Goal: Task Accomplishment & Management: Use online tool/utility

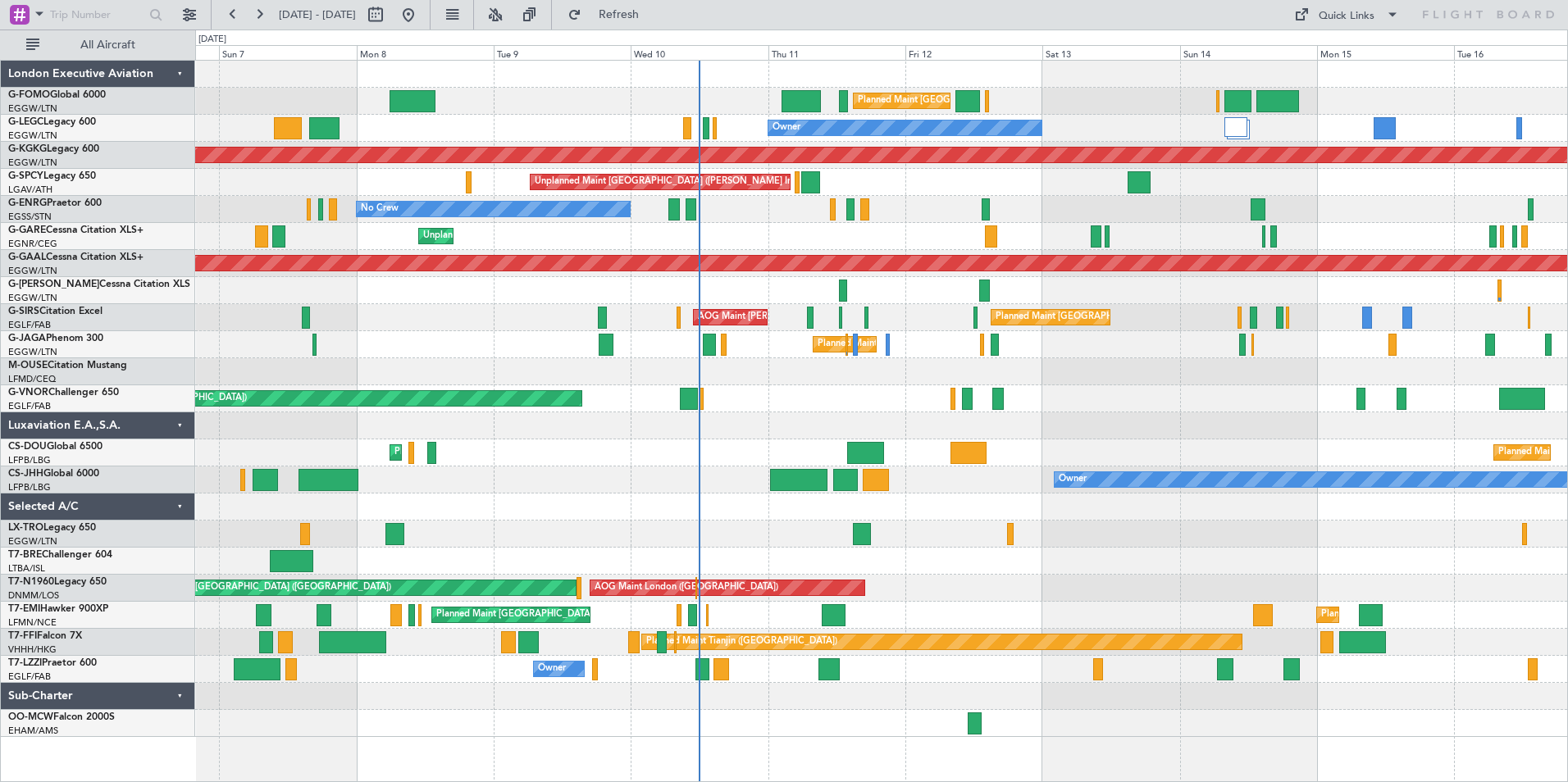
click at [910, 423] on div "Planned Maint [GEOGRAPHIC_DATA] ([GEOGRAPHIC_DATA]) Planned Maint [GEOGRAPHIC_D…" at bounding box center [881, 398] width 1372 height 676
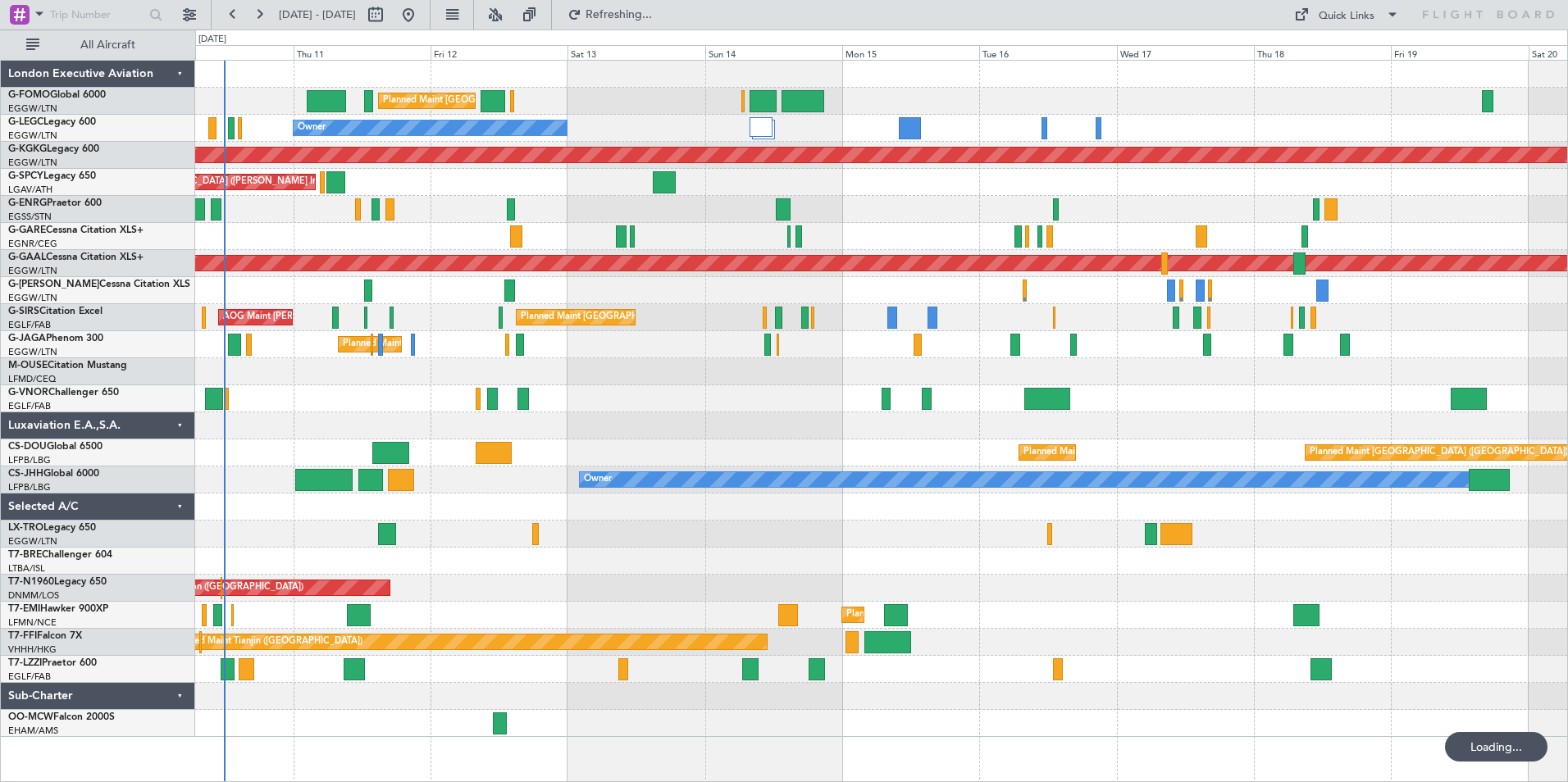
click at [514, 552] on div "Planned Maint [GEOGRAPHIC_DATA] ([GEOGRAPHIC_DATA]) Owner AOG Maint [GEOGRAPHIC…" at bounding box center [881, 398] width 1372 height 676
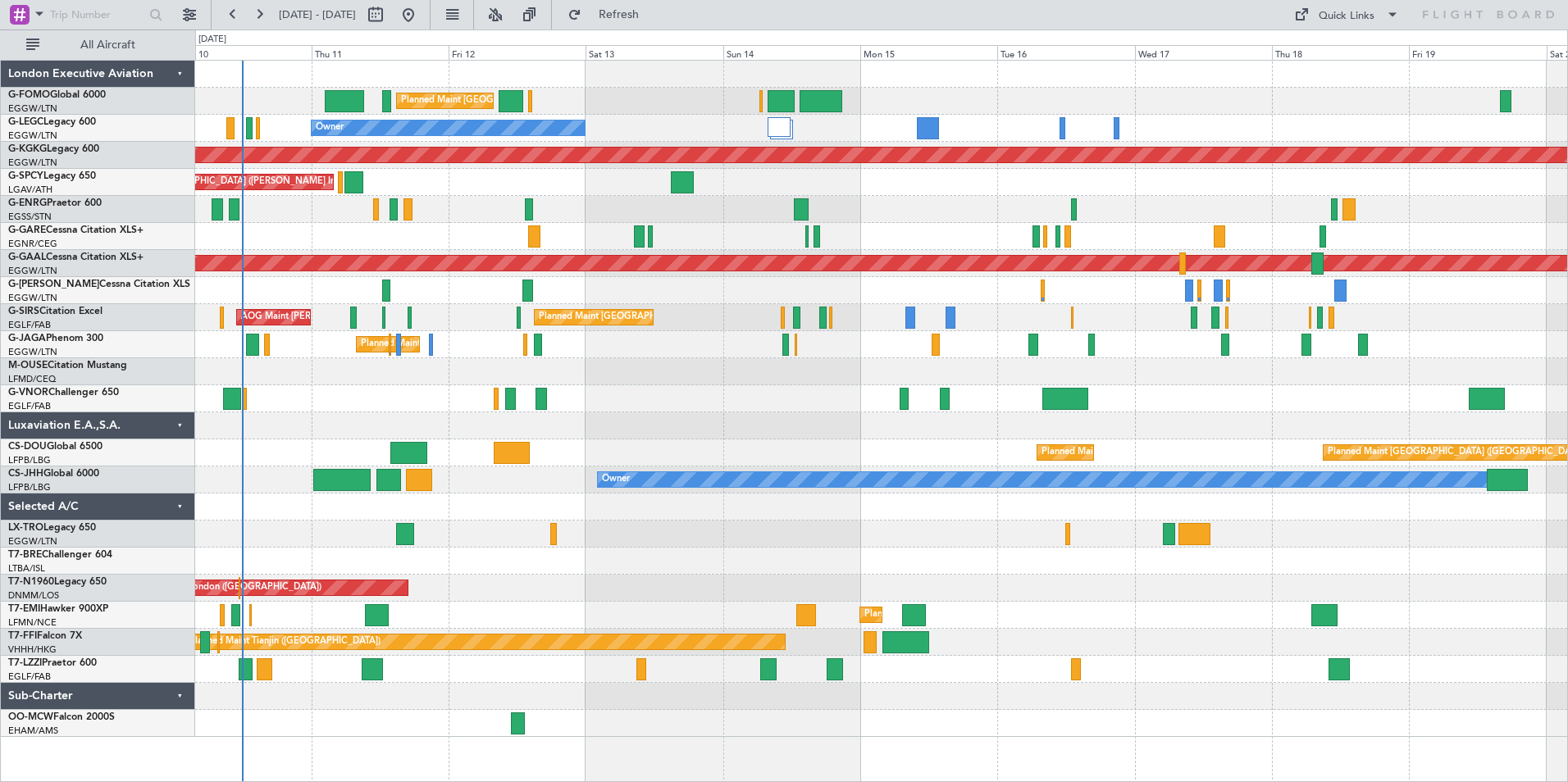
click at [398, 389] on div "Planned Maint [GEOGRAPHIC_DATA] ([GEOGRAPHIC_DATA])" at bounding box center [881, 399] width 1372 height 27
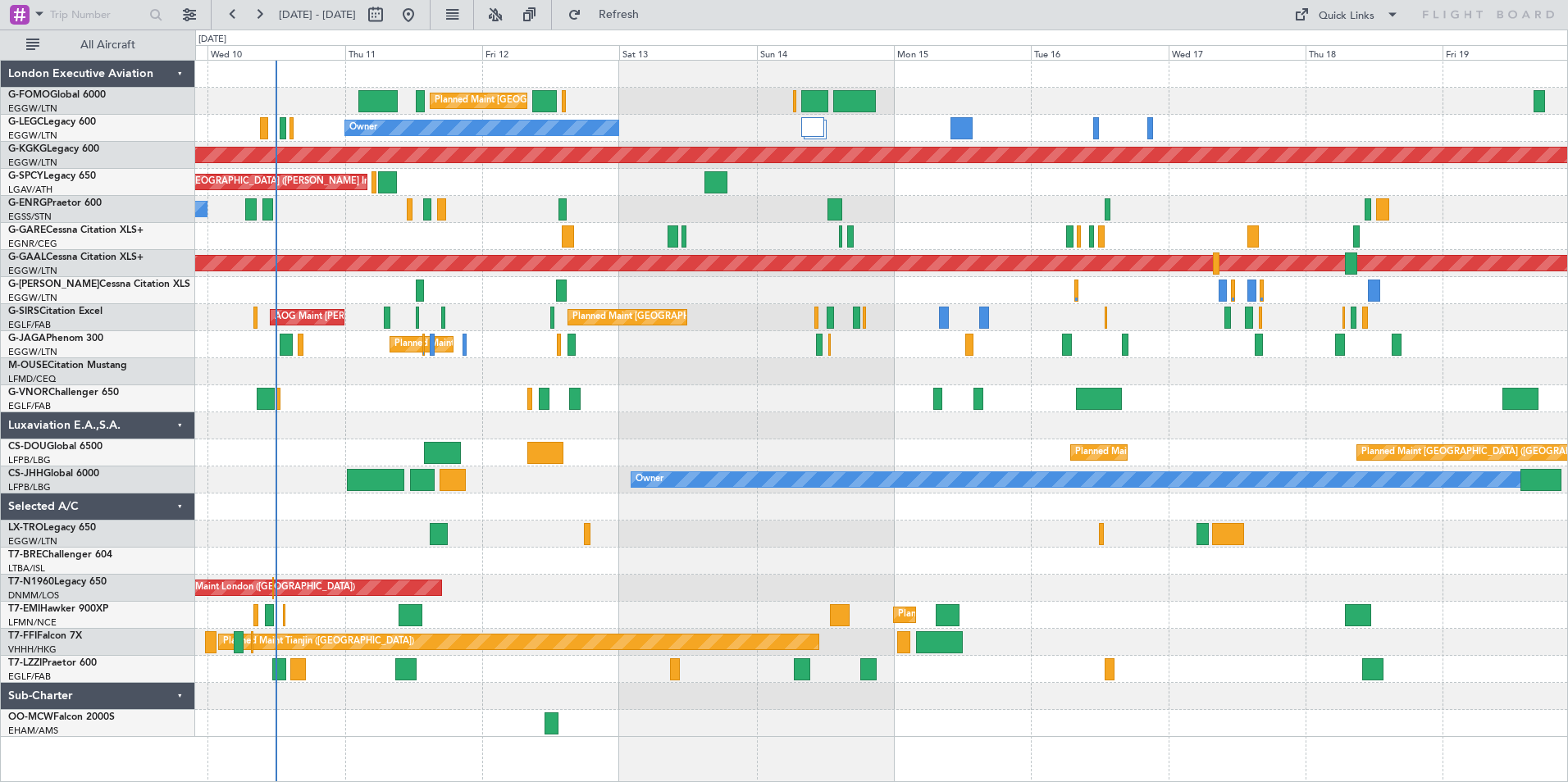
click at [784, 433] on div "Planned Maint [GEOGRAPHIC_DATA] ([GEOGRAPHIC_DATA]) Owner AOG Maint [GEOGRAPHIC…" at bounding box center [881, 398] width 1372 height 676
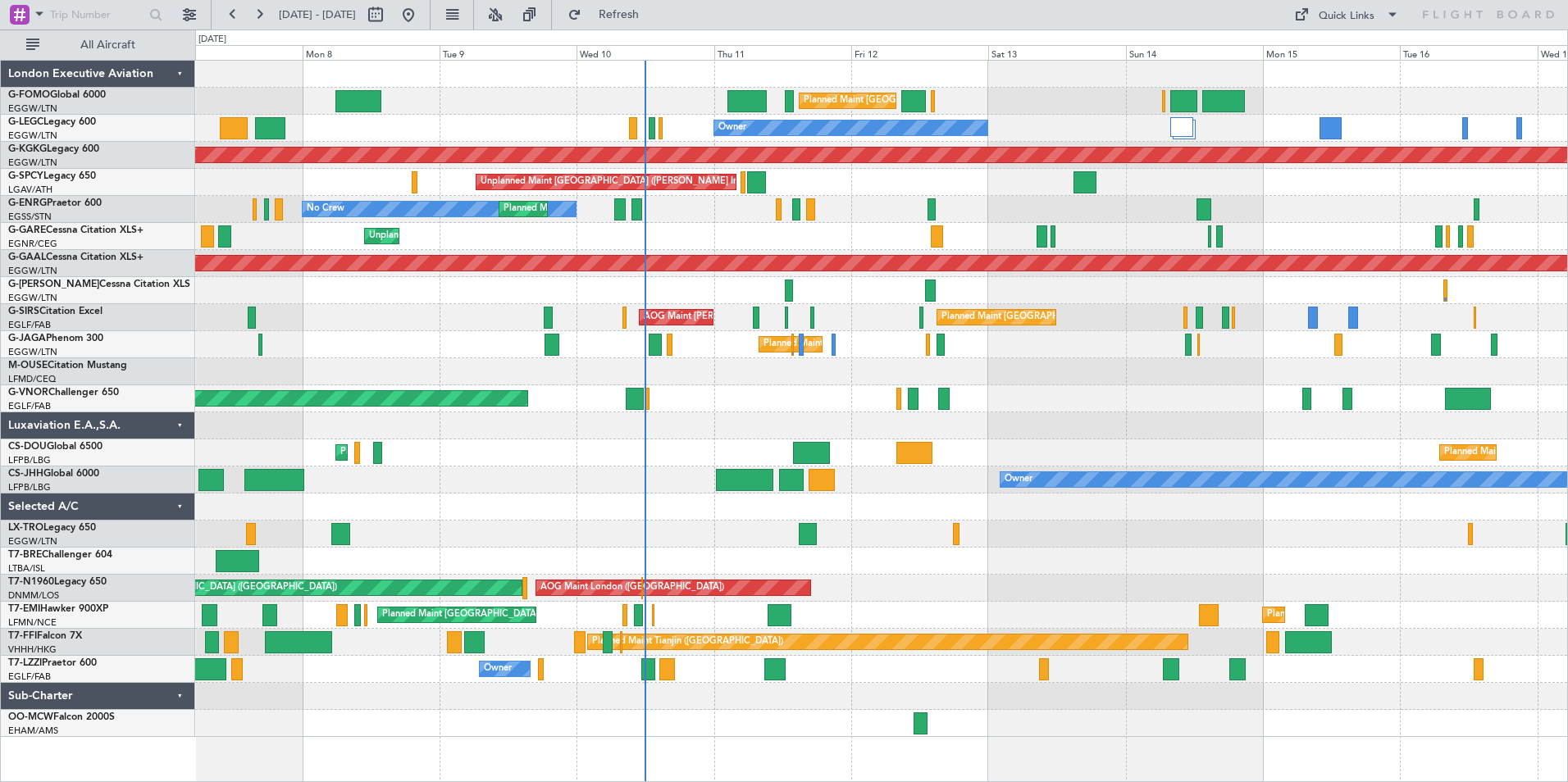
click at [1128, 350] on div "Planned Maint [GEOGRAPHIC_DATA] ([GEOGRAPHIC_DATA]) Planned Maint [GEOGRAPHIC_D…" at bounding box center [881, 398] width 1372 height 676
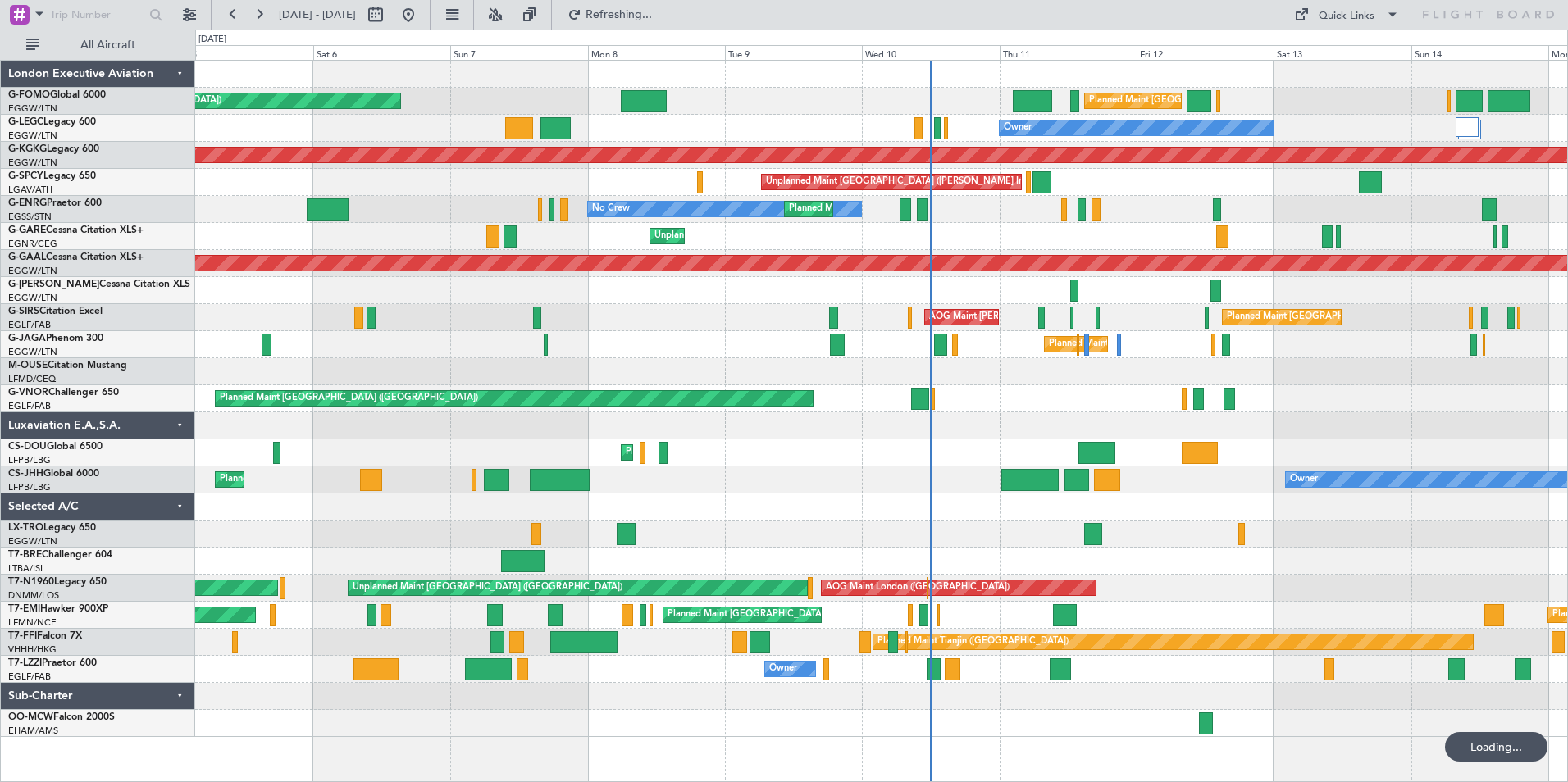
click at [1065, 477] on div "Planned Maint [GEOGRAPHIC_DATA] ([GEOGRAPHIC_DATA]) Planned Maint [GEOGRAPHIC_D…" at bounding box center [881, 398] width 1372 height 676
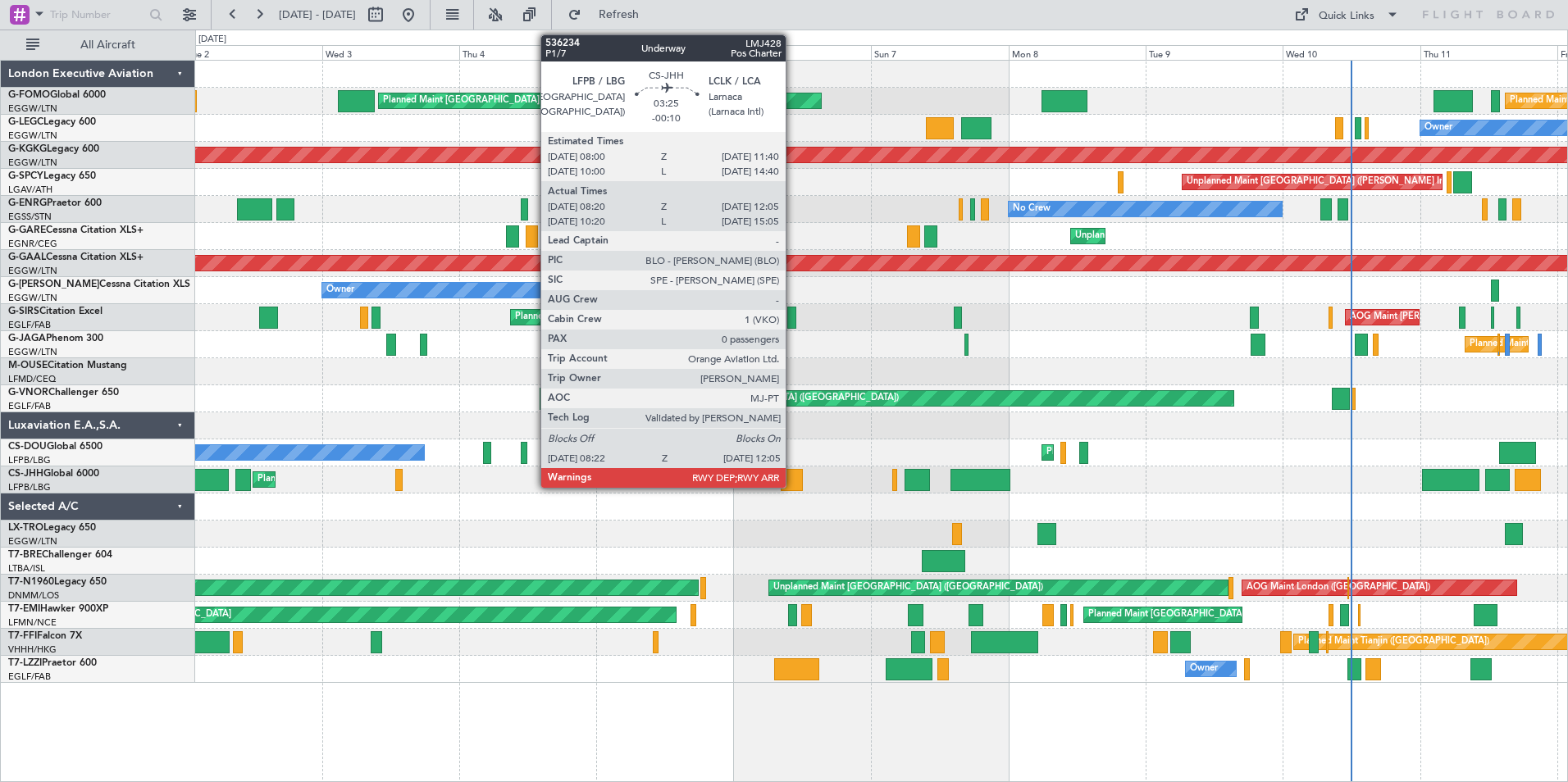
click at [793, 473] on div at bounding box center [792, 480] width 22 height 23
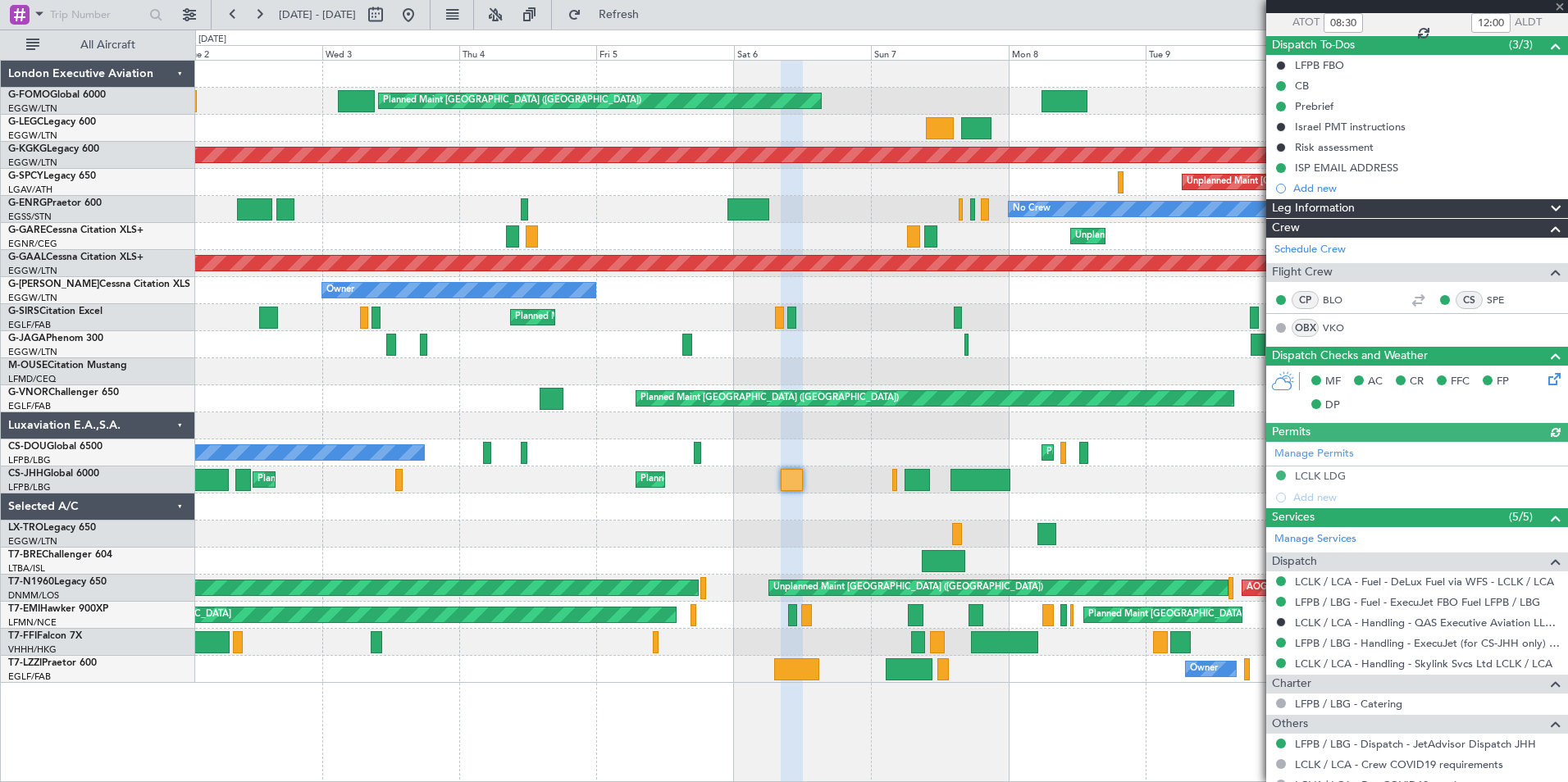
scroll to position [184, 0]
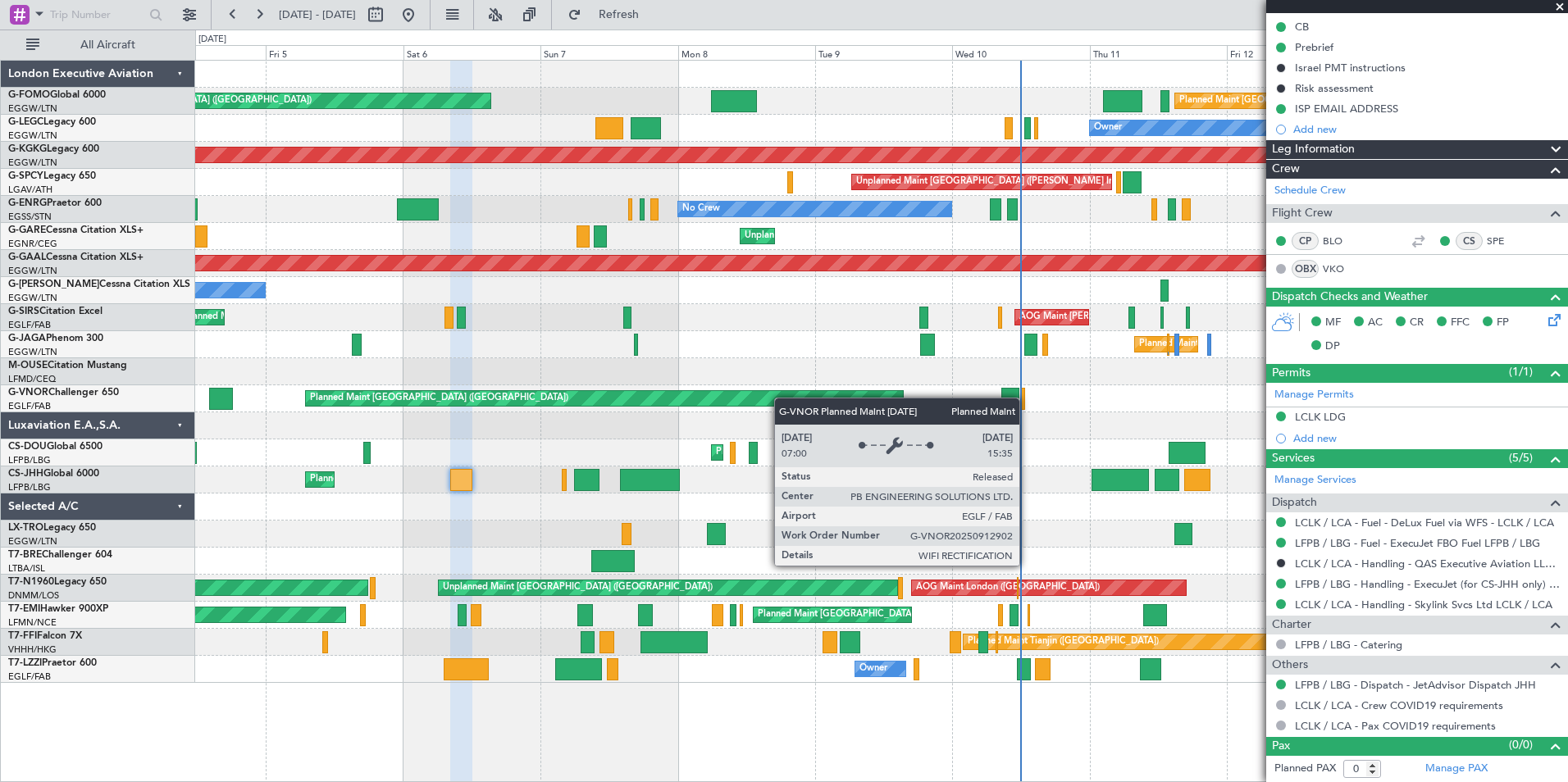
click at [632, 399] on div "Planned Maint [GEOGRAPHIC_DATA] ([GEOGRAPHIC_DATA]) Planned Maint [GEOGRAPHIC_D…" at bounding box center [881, 372] width 1372 height 622
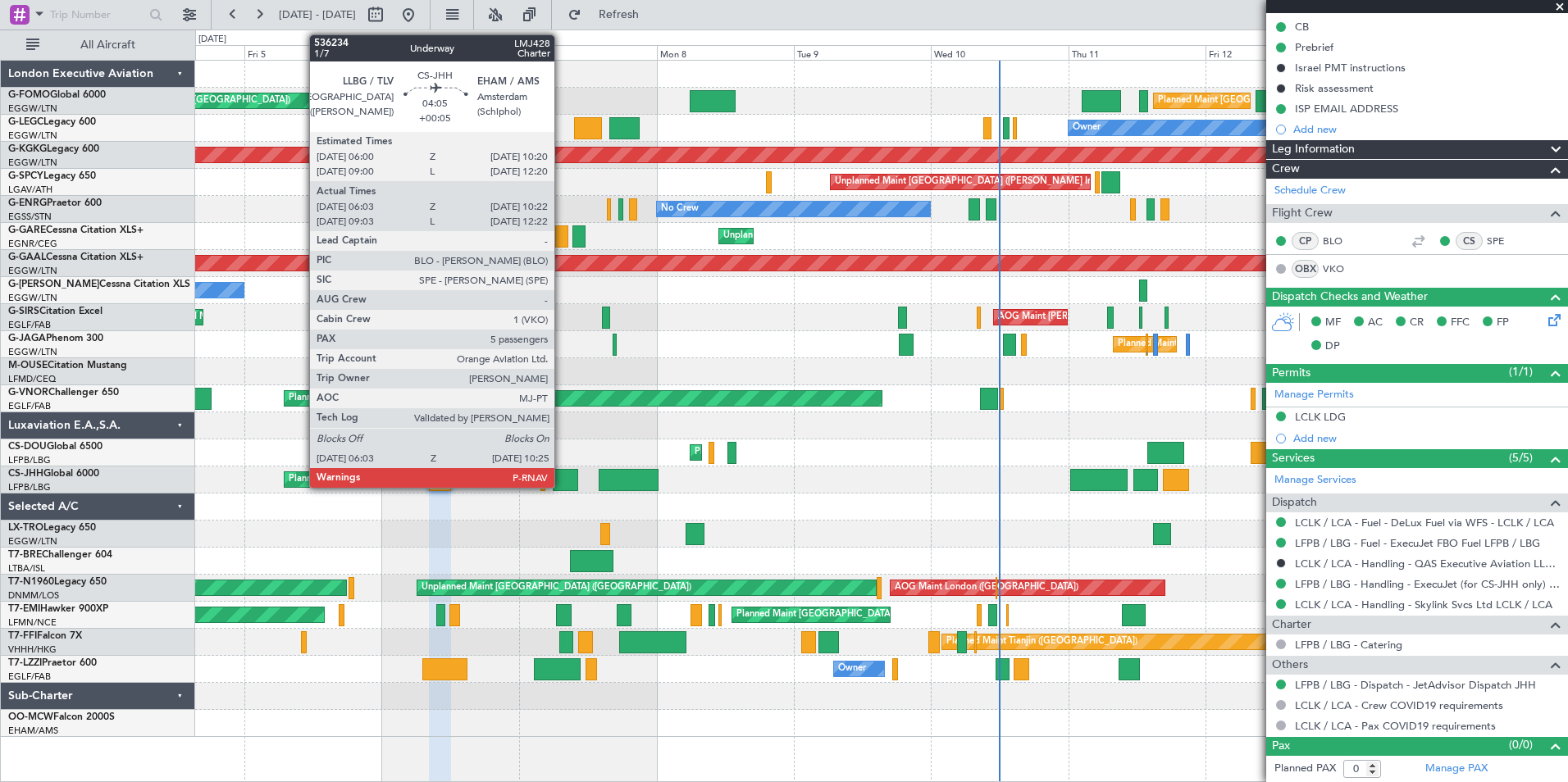
click at [561, 480] on div at bounding box center [566, 480] width 25 height 23
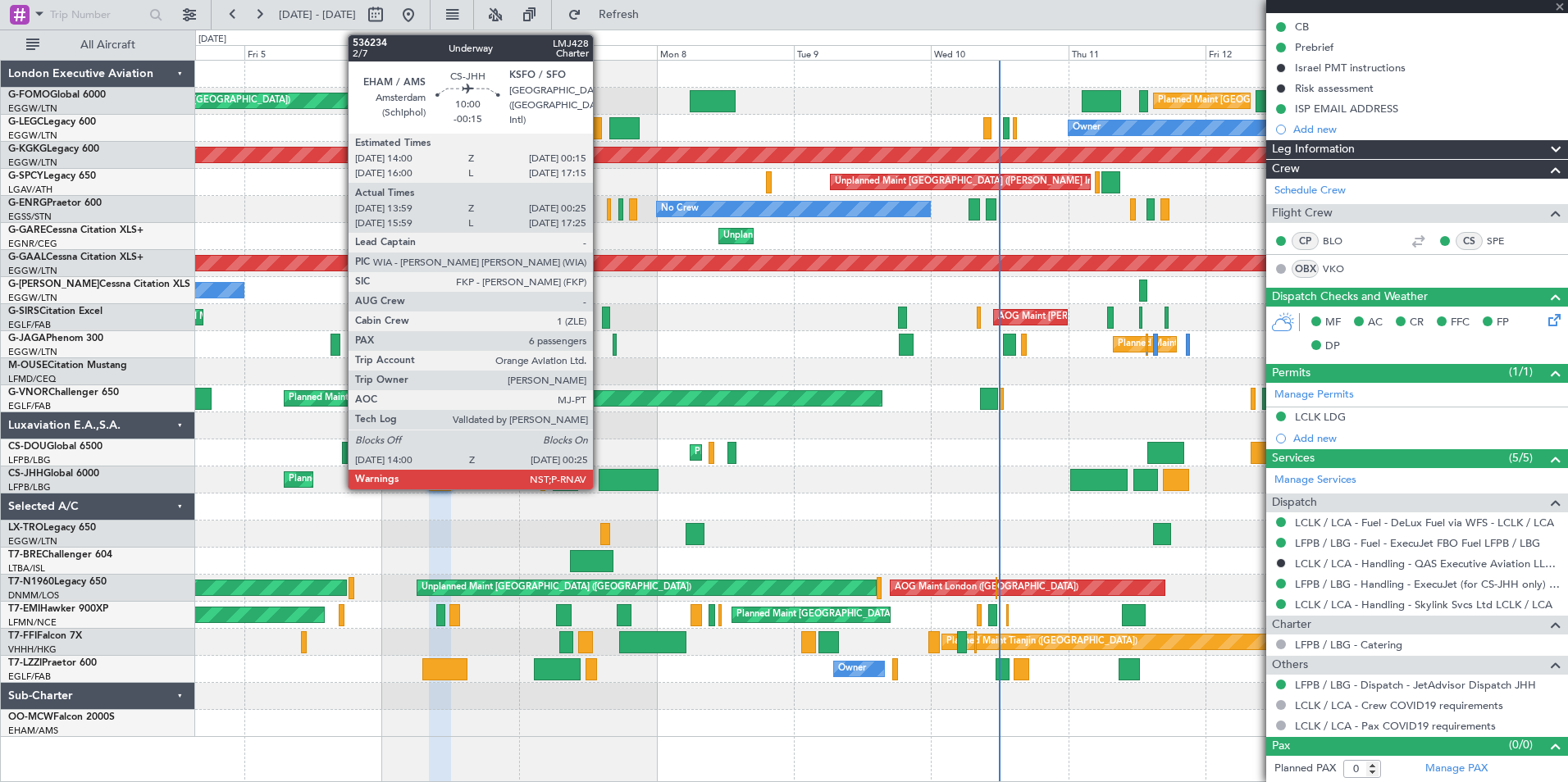
type input "+00:05"
type input "06:13"
type input "10:17"
type input "5"
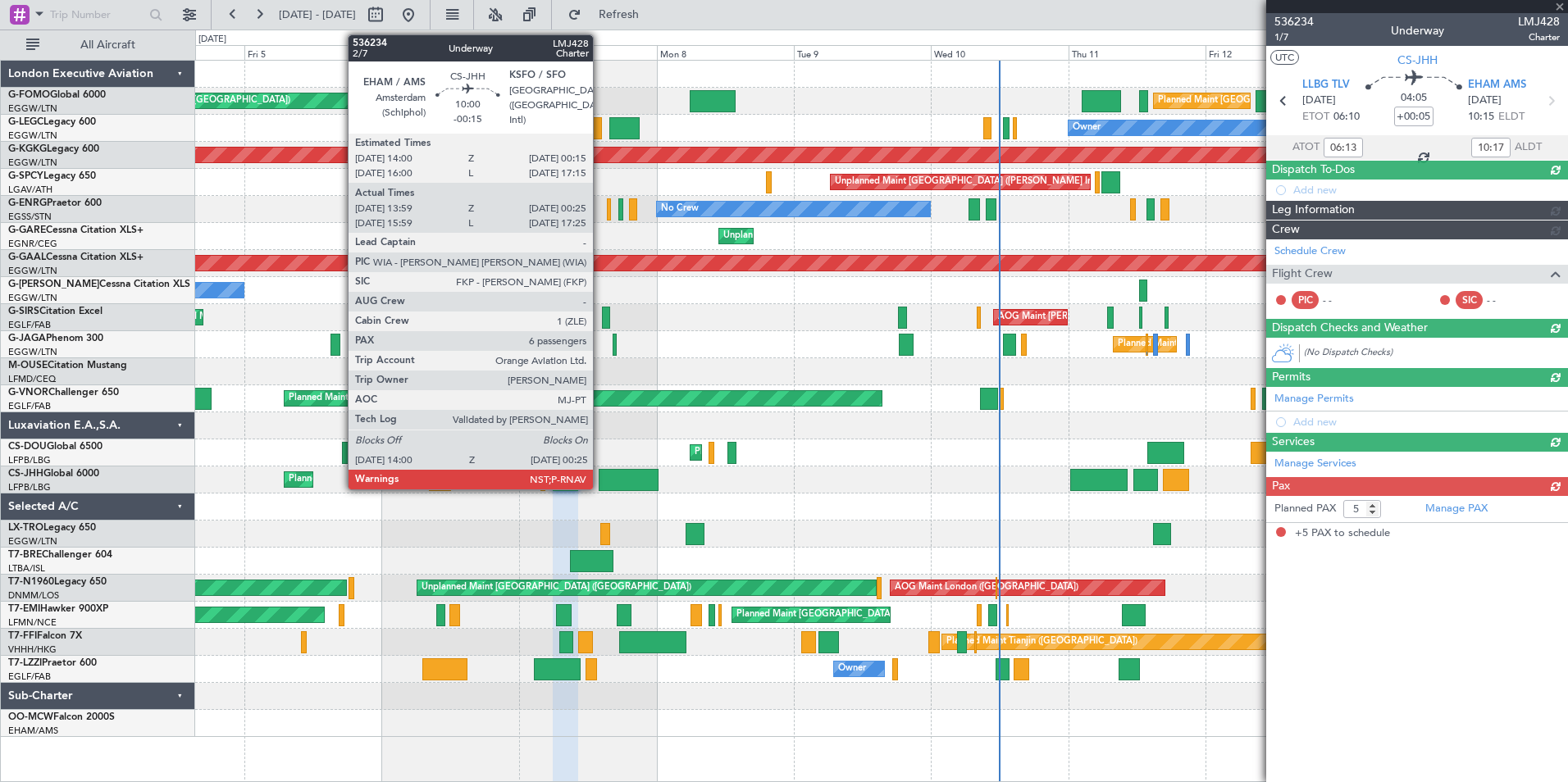
scroll to position [0, 0]
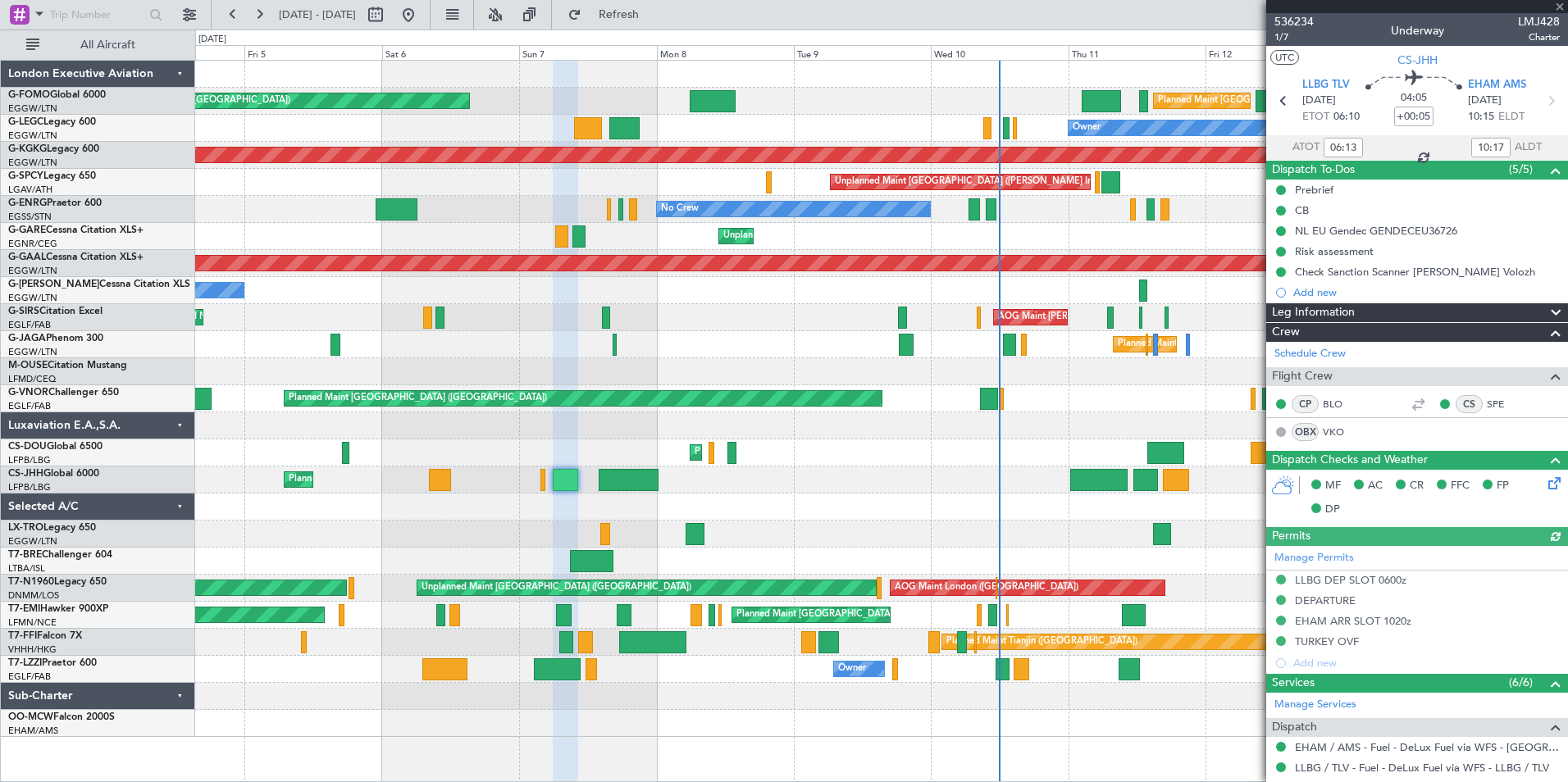
click at [445, 493] on div "Owner Planned Maint [GEOGRAPHIC_DATA] ([GEOGRAPHIC_DATA]) Planned Maint [GEOGRA…" at bounding box center [881, 481] width 1372 height 27
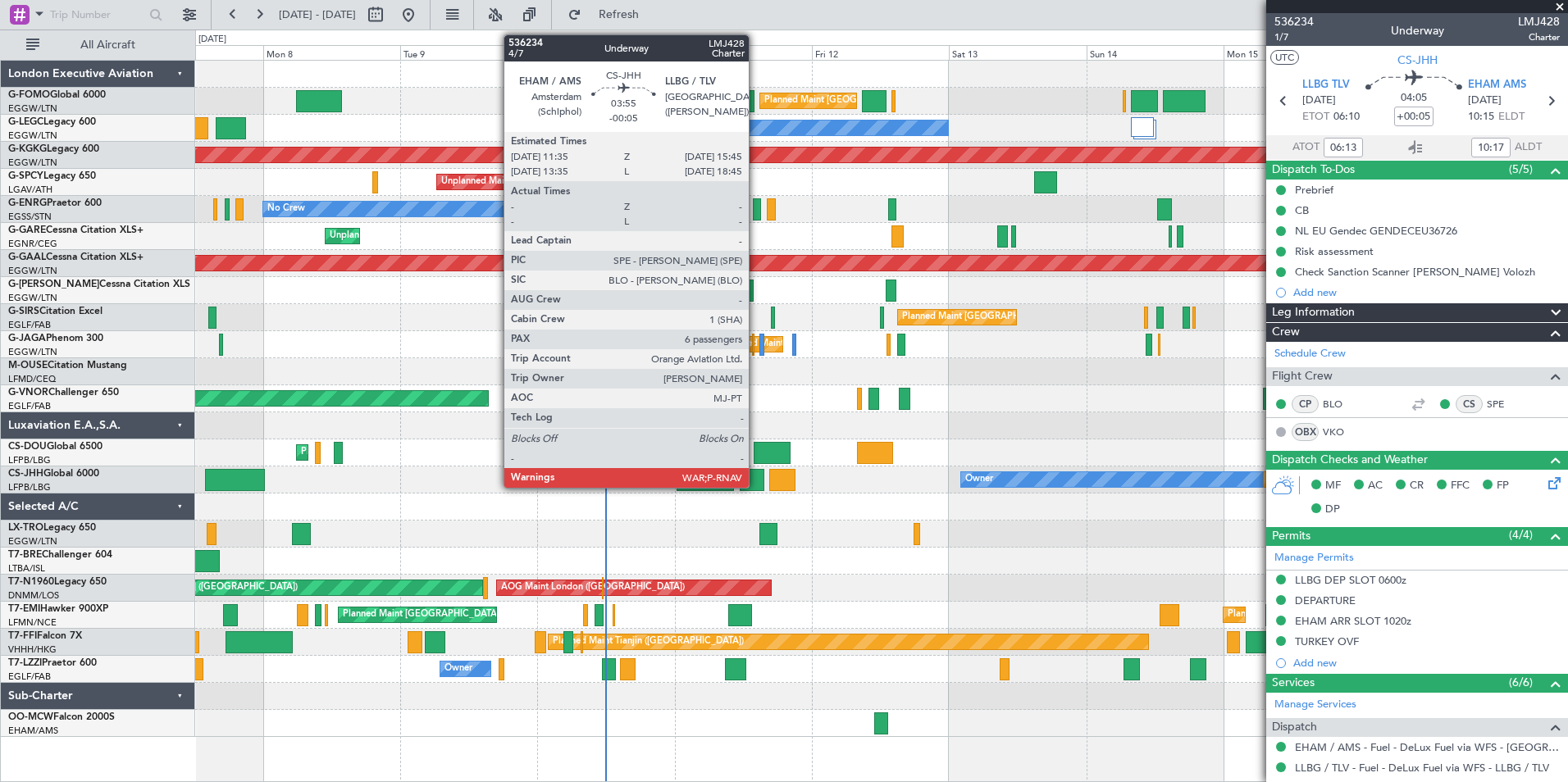
click at [756, 483] on div at bounding box center [752, 480] width 24 height 23
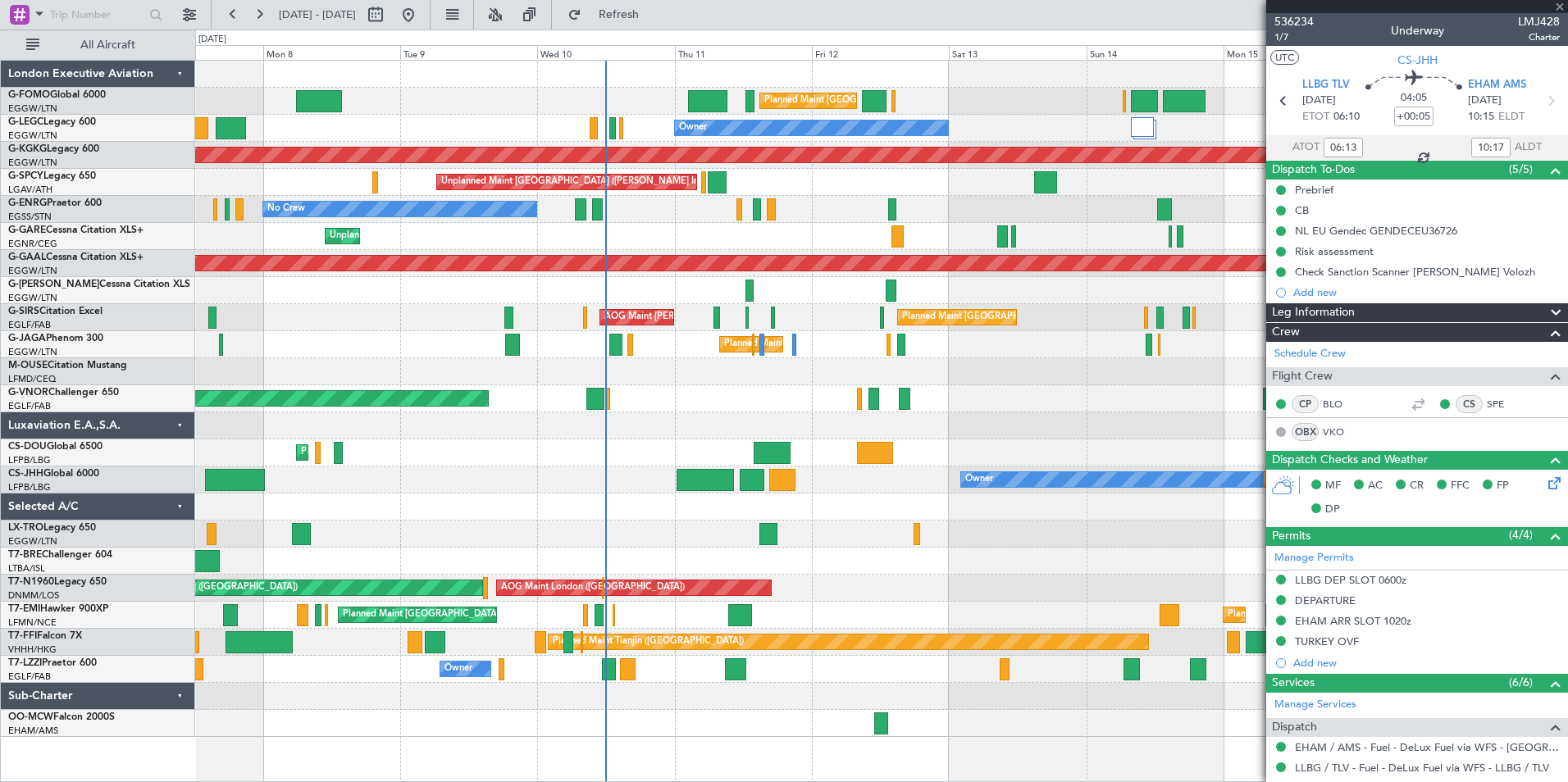
type input "-00:05"
type input "6"
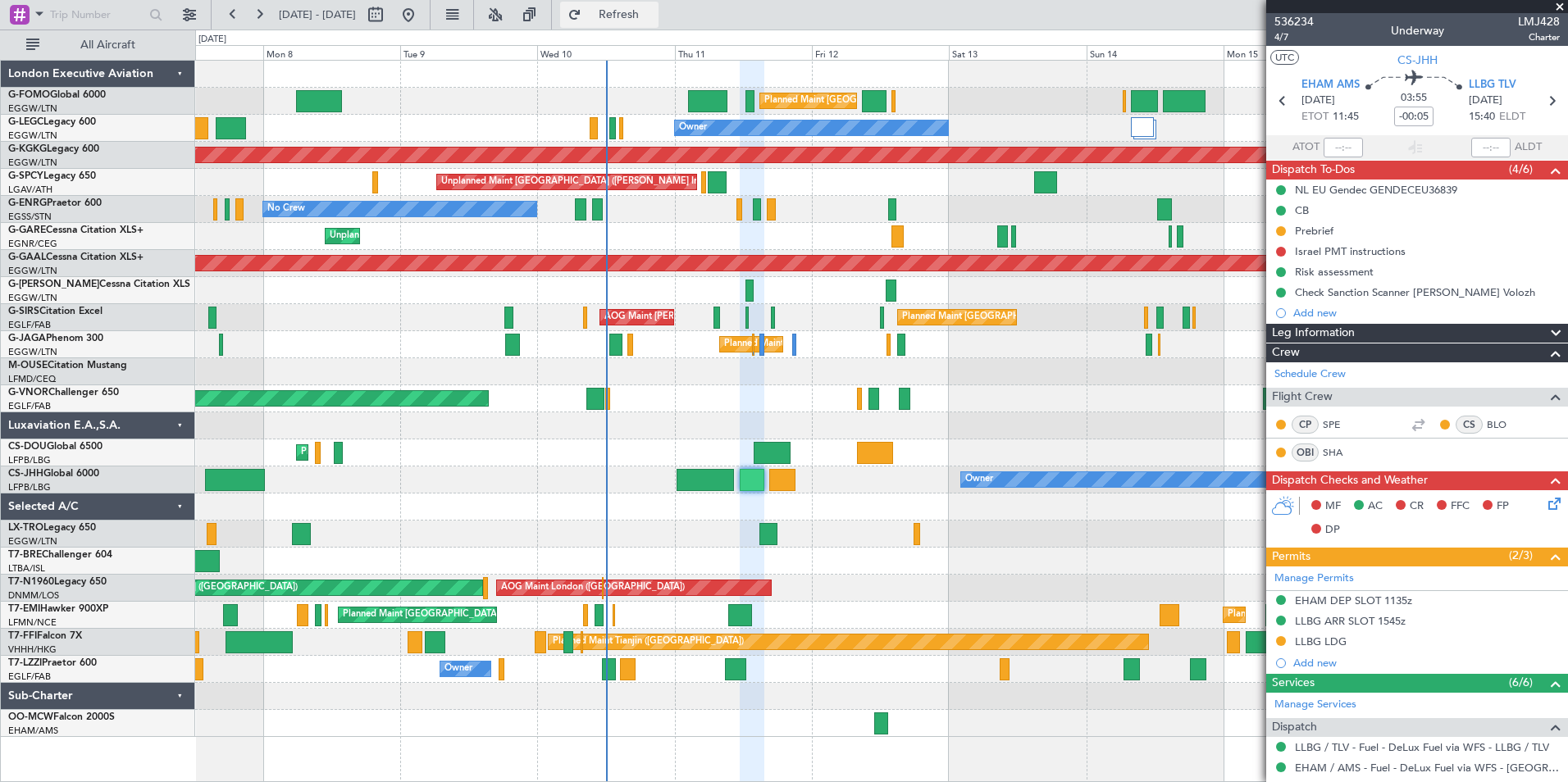
click at [654, 11] on span "Refresh" at bounding box center [619, 15] width 69 height 12
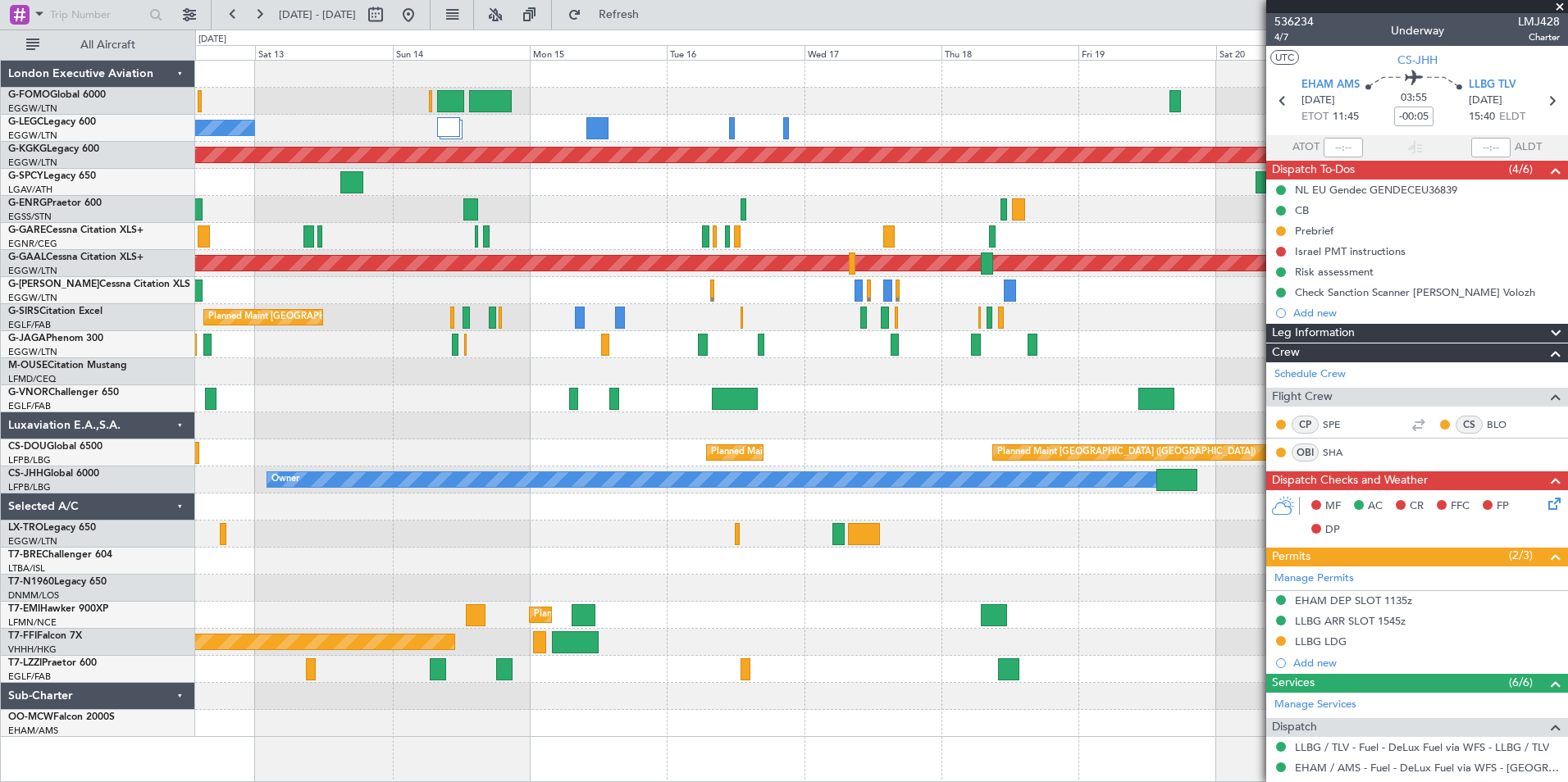
click at [183, 629] on div "Planned Maint [GEOGRAPHIC_DATA] ([GEOGRAPHIC_DATA]) Owner A/C Unavailable [GEOG…" at bounding box center [784, 405] width 1568 height 753
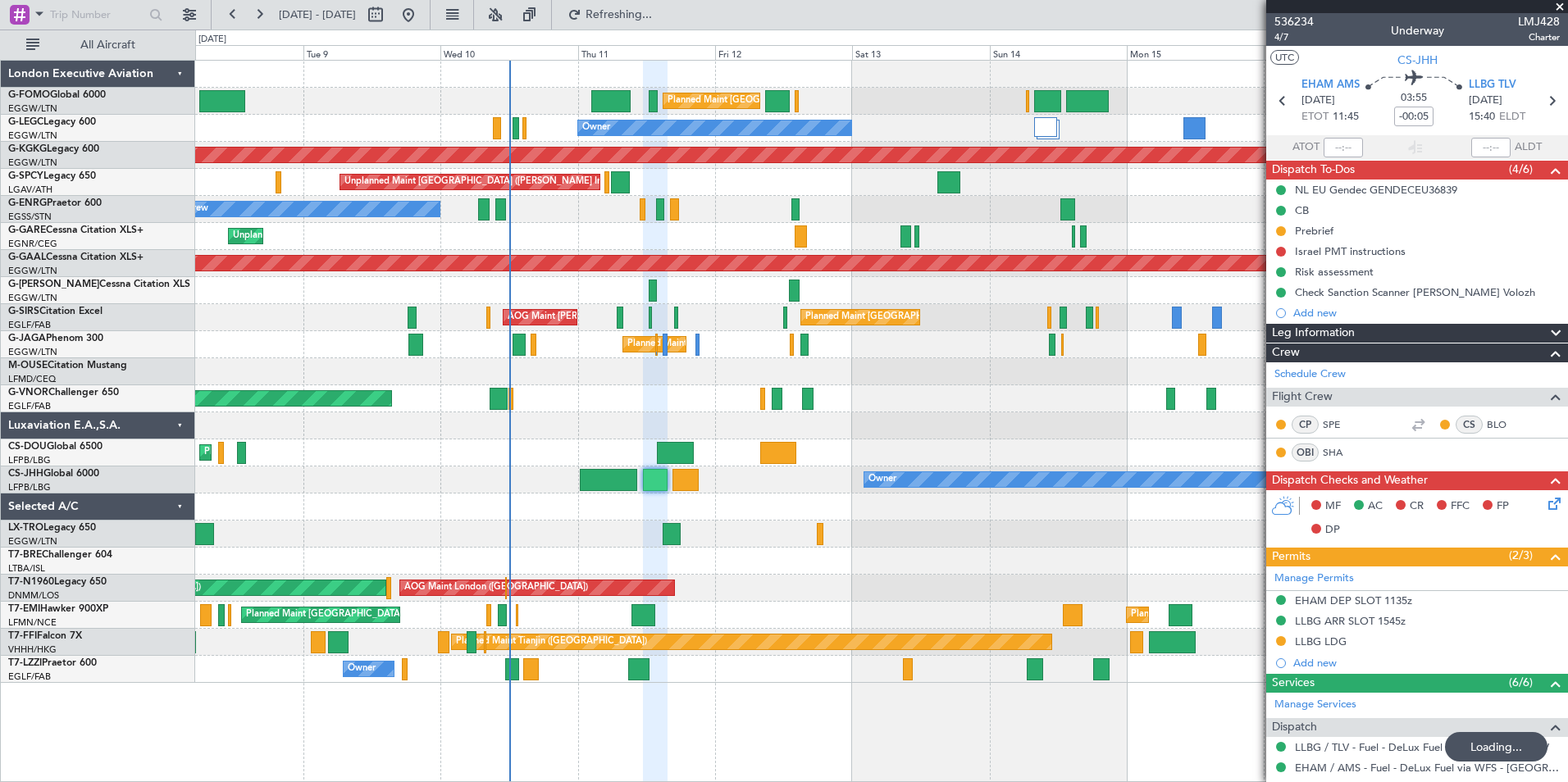
click at [1046, 437] on div at bounding box center [881, 426] width 1372 height 27
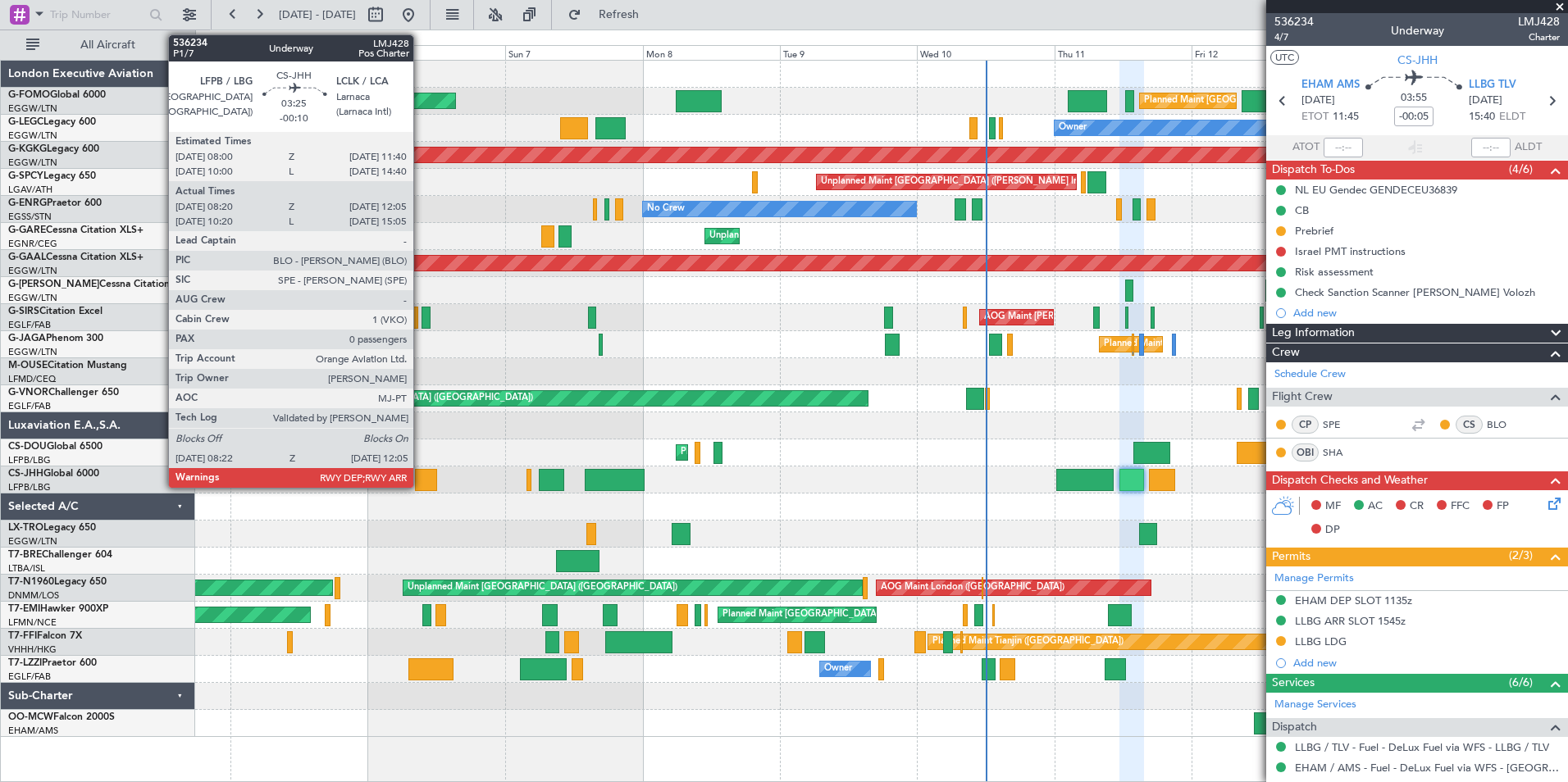
click at [421, 481] on div at bounding box center [426, 480] width 22 height 23
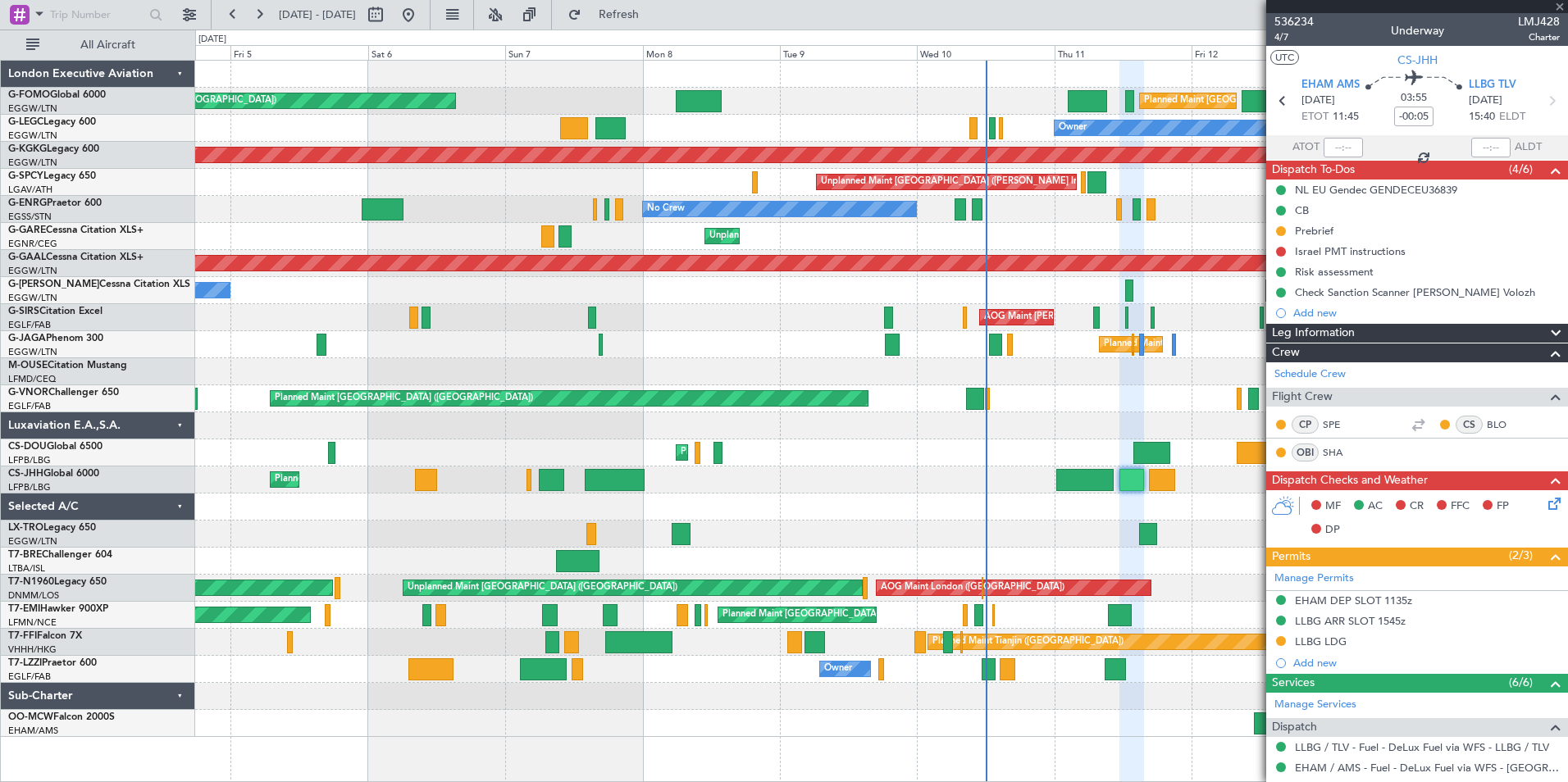
type input "-00:10"
type input "08:30"
type input "12:00"
type input "0"
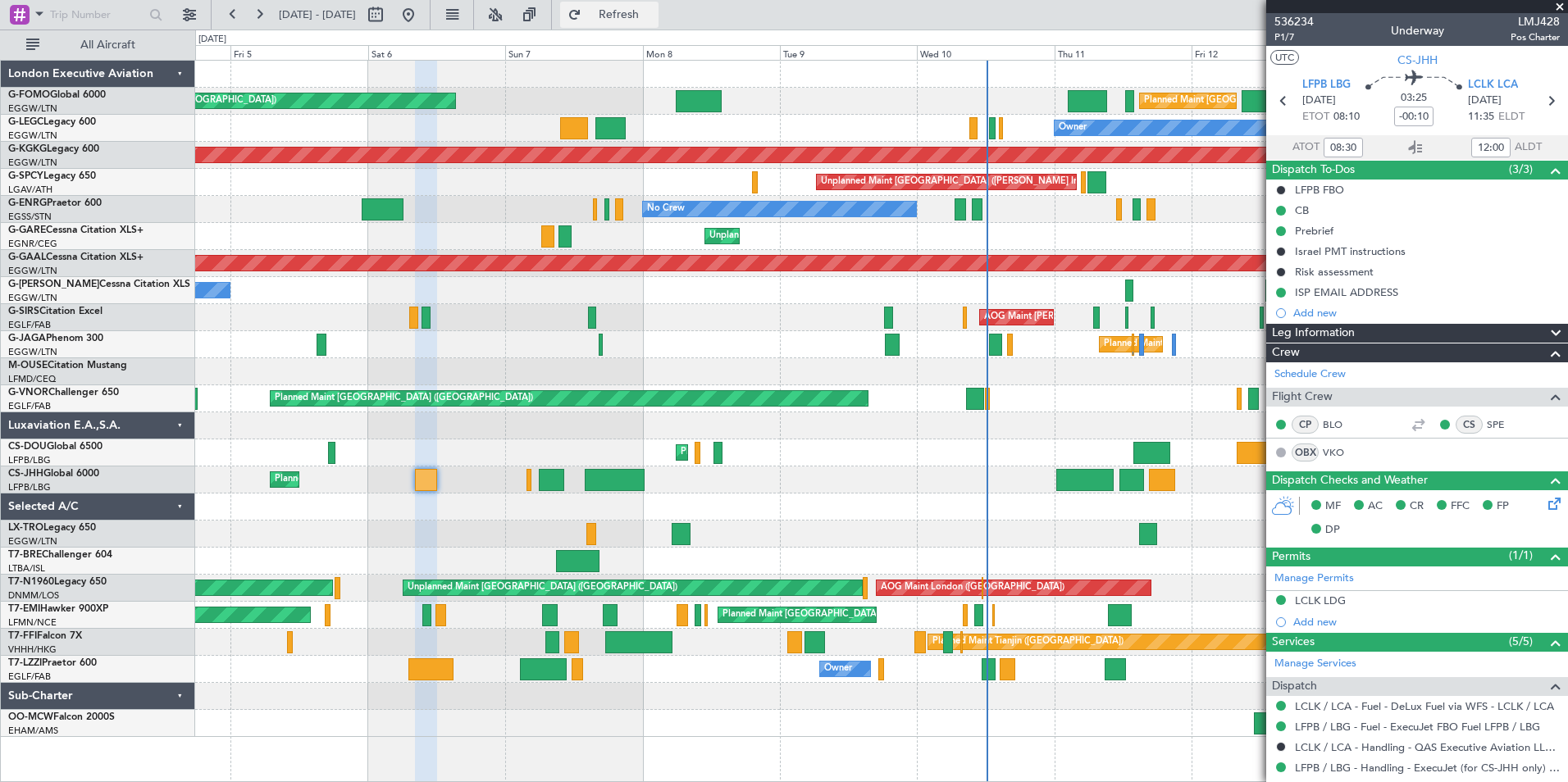
click at [654, 10] on span "Refresh" at bounding box center [619, 15] width 69 height 12
click at [642, 19] on span "Refresh" at bounding box center [619, 15] width 69 height 12
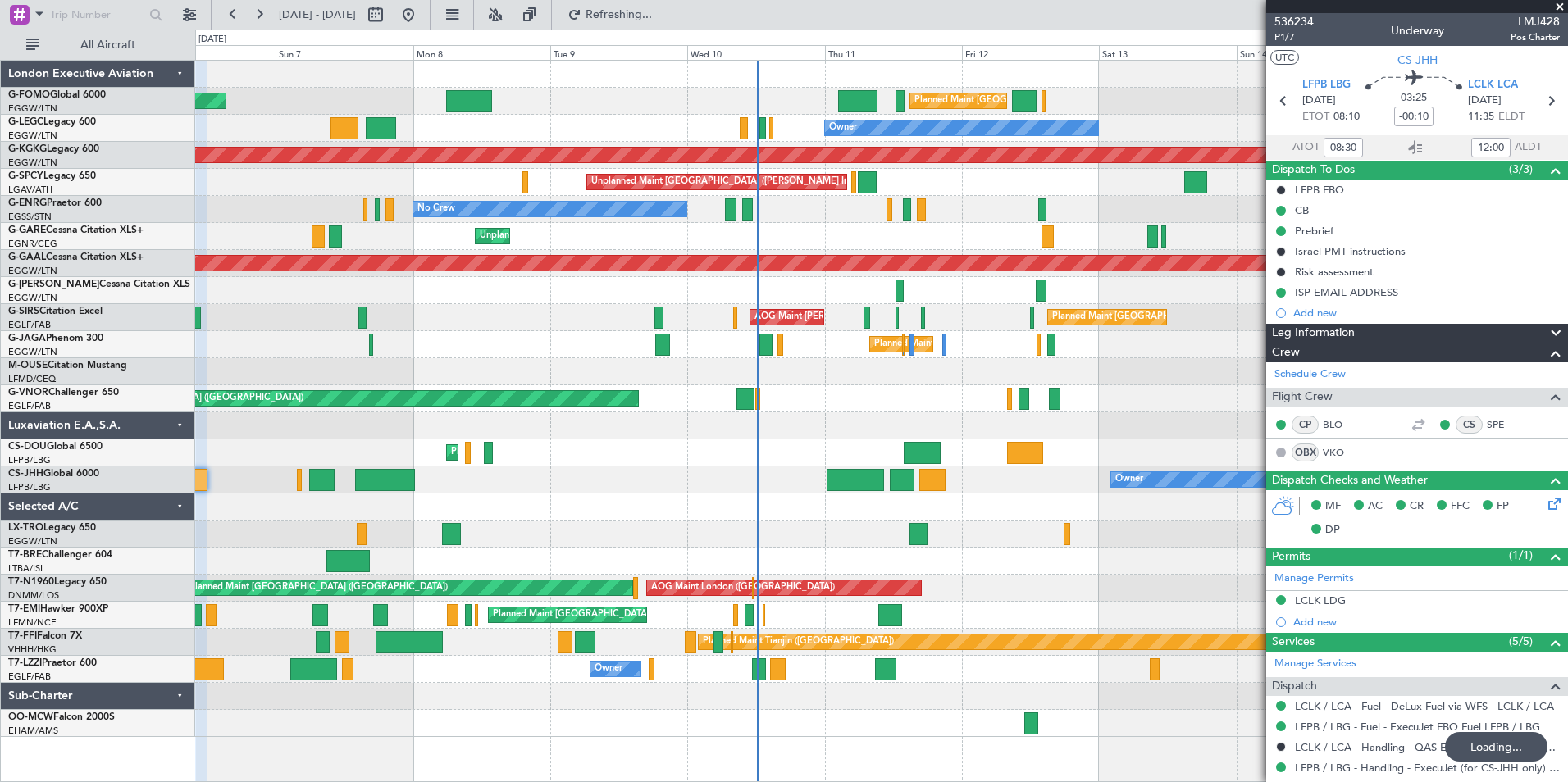
click at [718, 533] on div "Planned Maint [GEOGRAPHIC_DATA] ([GEOGRAPHIC_DATA]) Planned Maint [GEOGRAPHIC_D…" at bounding box center [881, 398] width 1372 height 676
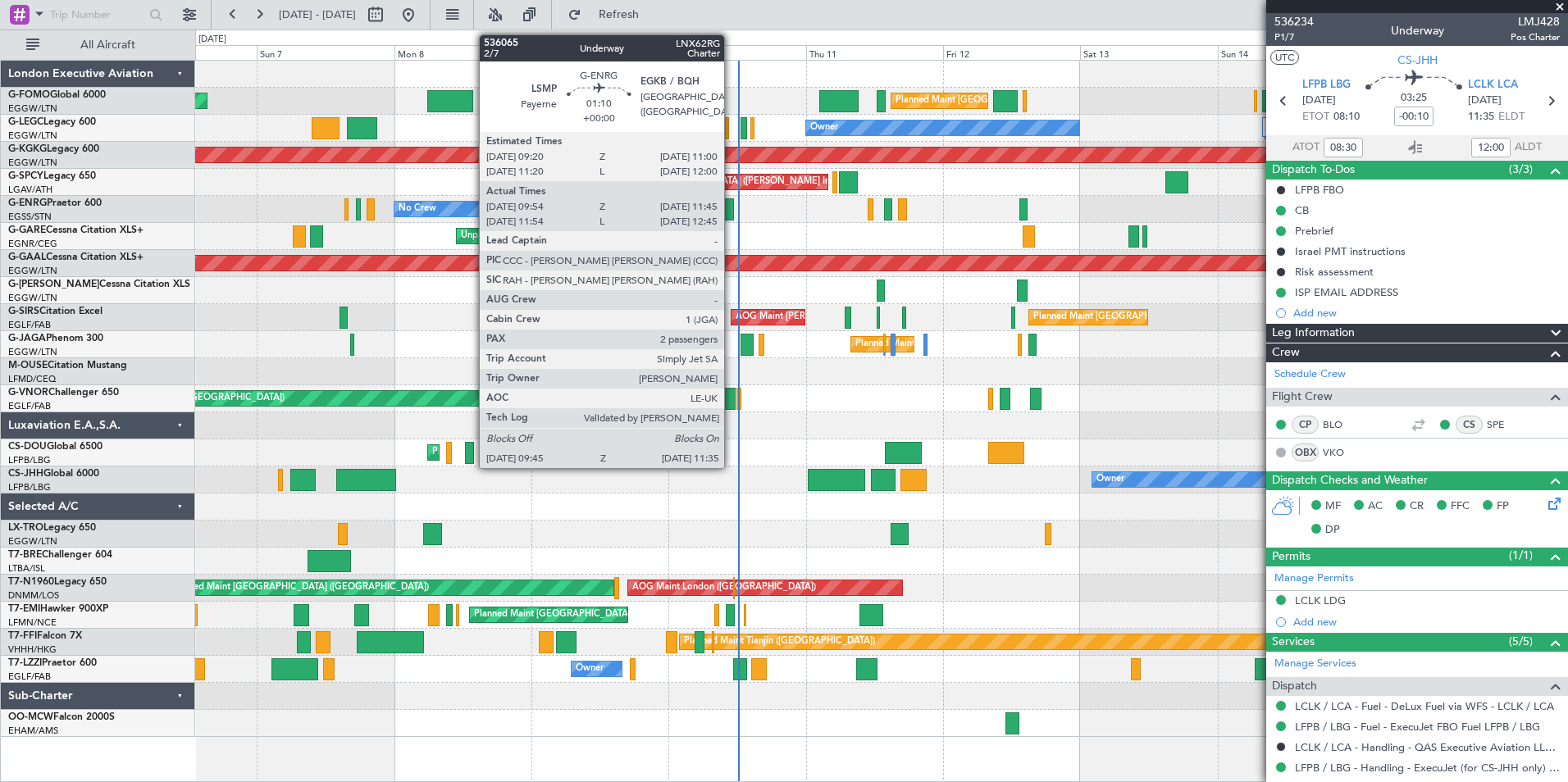
click at [731, 209] on div at bounding box center [728, 209] width 11 height 23
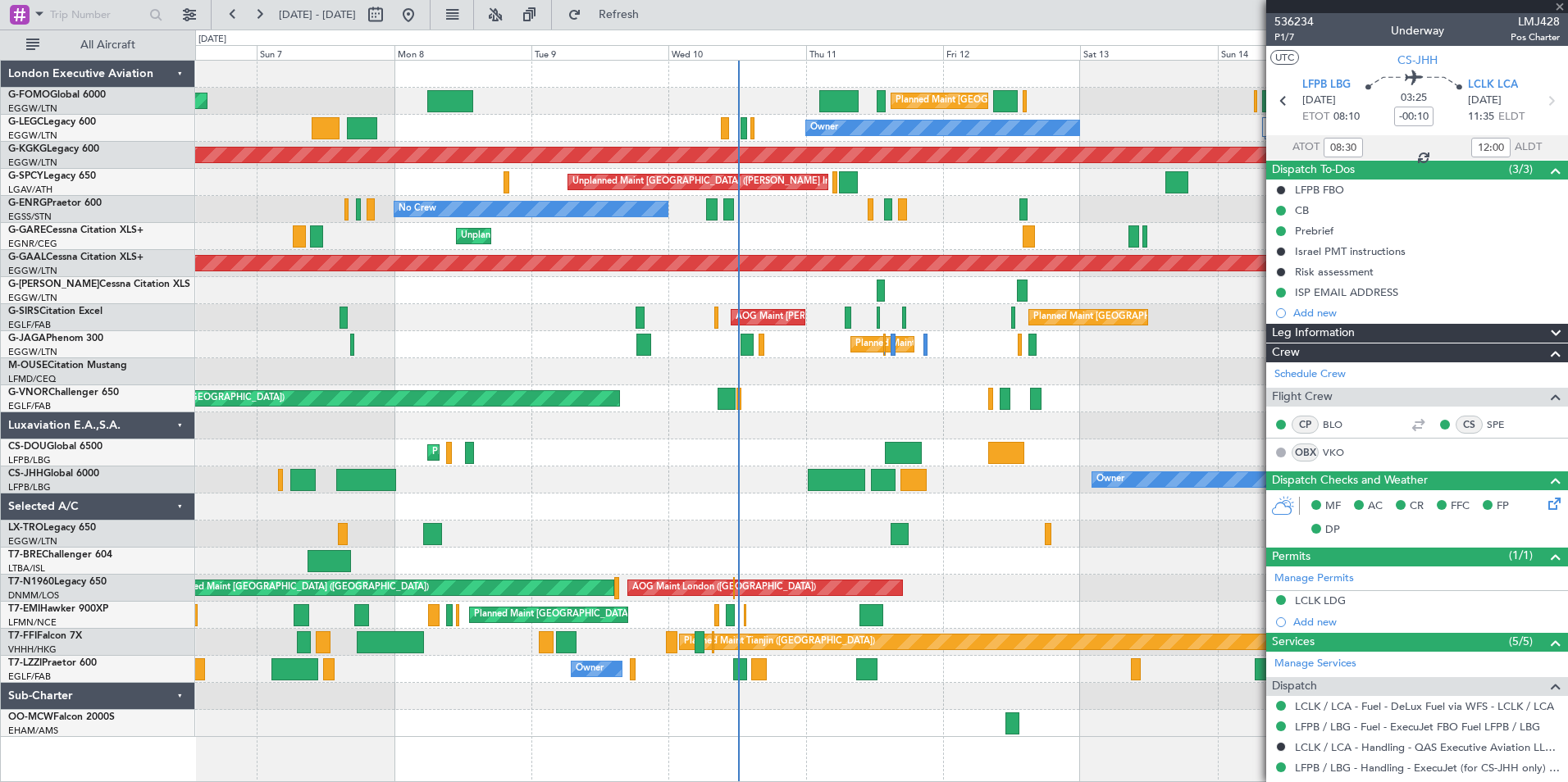
type input "10:09"
type input "11:30"
type input "2"
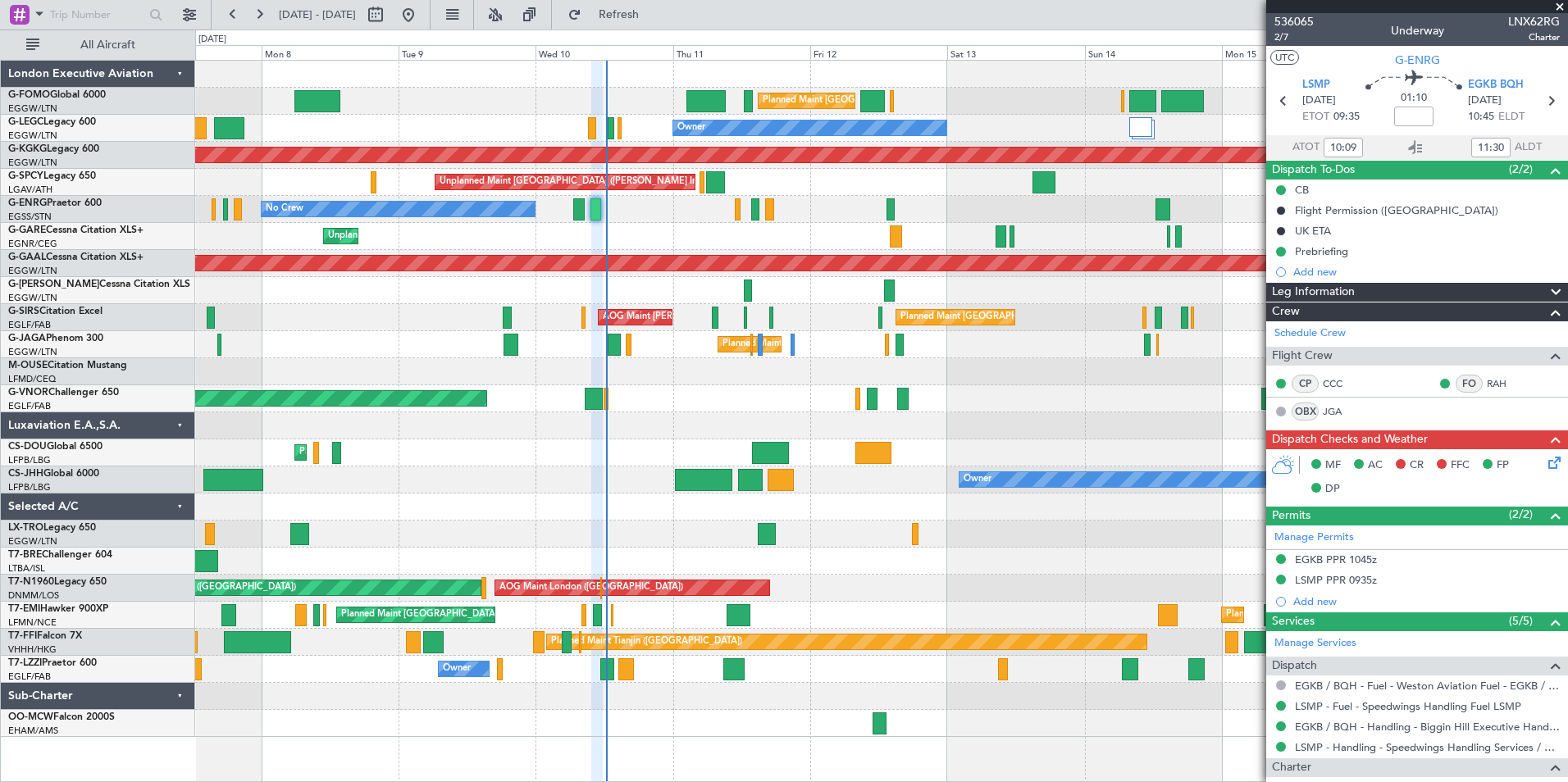
click at [468, 407] on div "Planned Maint [GEOGRAPHIC_DATA] ([GEOGRAPHIC_DATA]) Planned Maint [GEOGRAPHIC_D…" at bounding box center [881, 398] width 1372 height 676
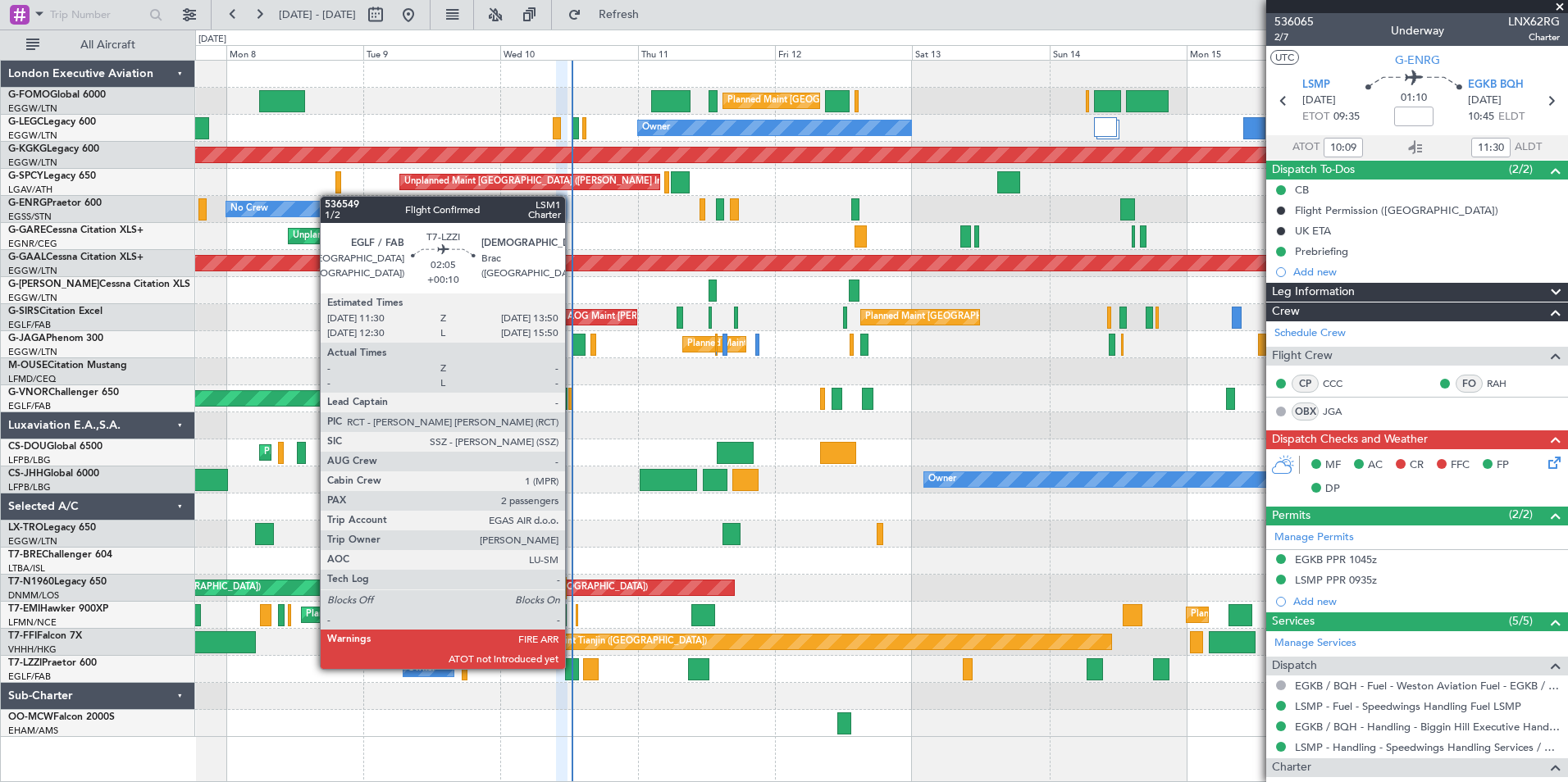
click at [573, 667] on div at bounding box center [572, 669] width 14 height 23
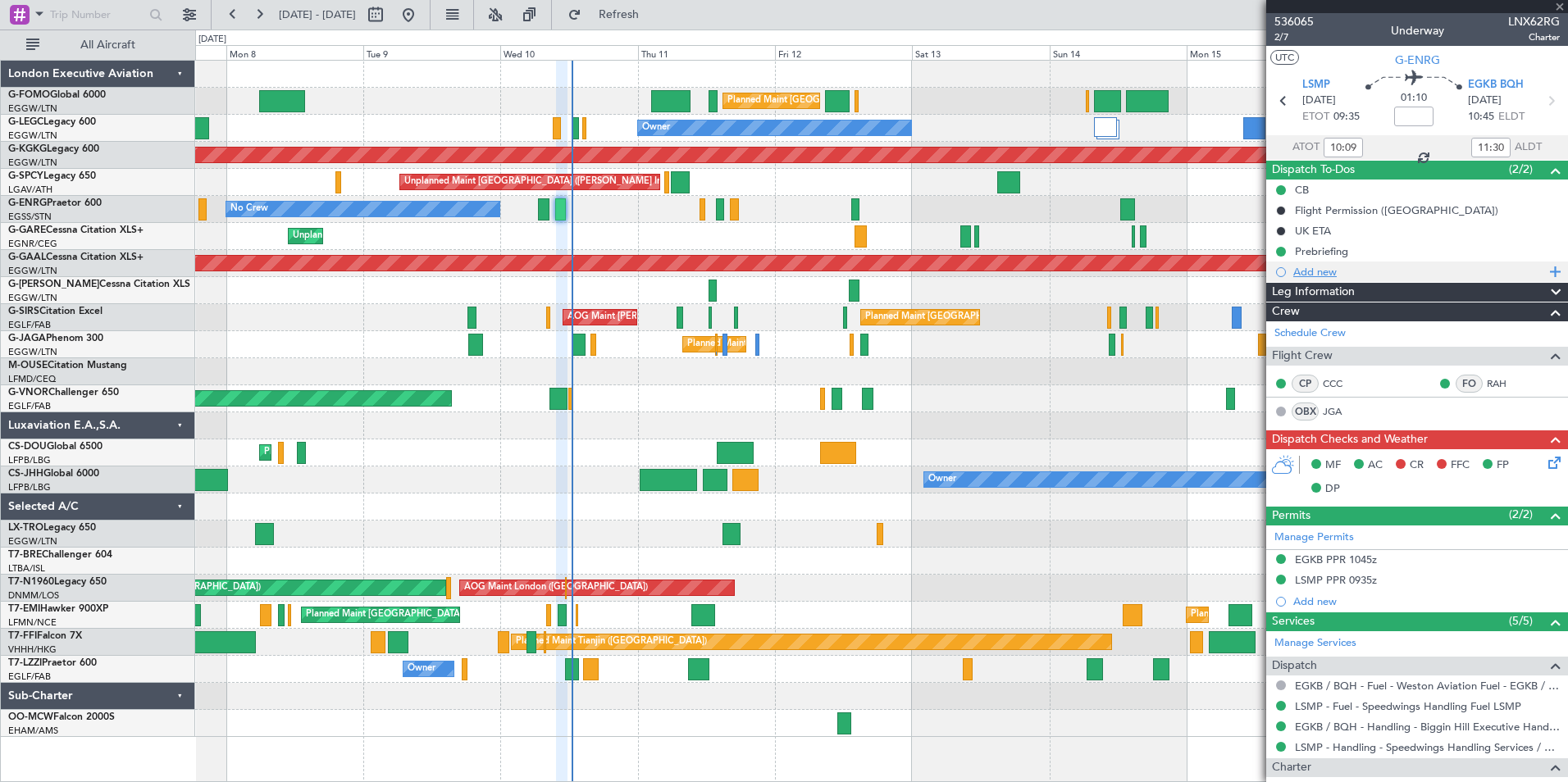
type input "+00:10"
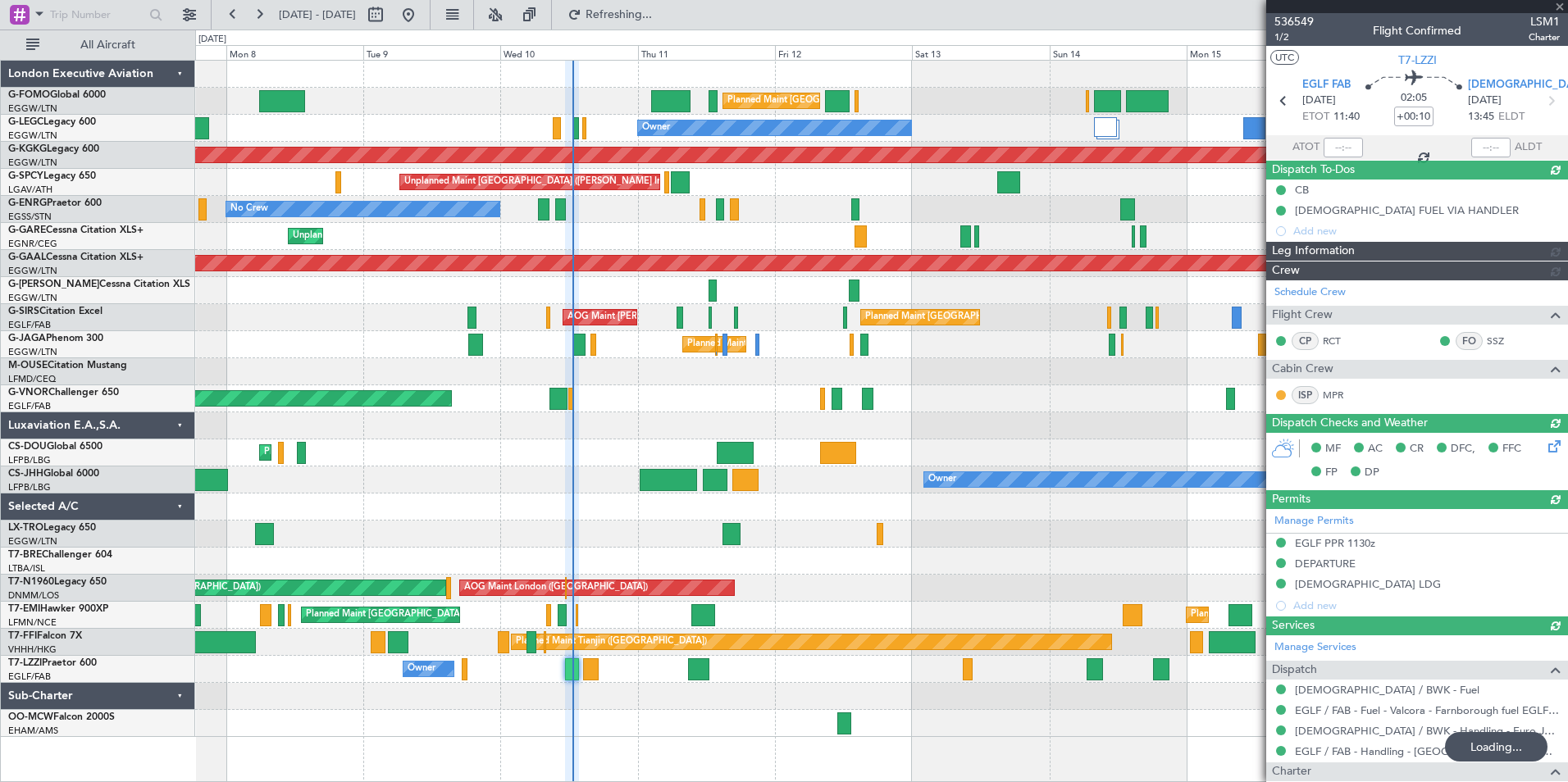
type input "12:27"
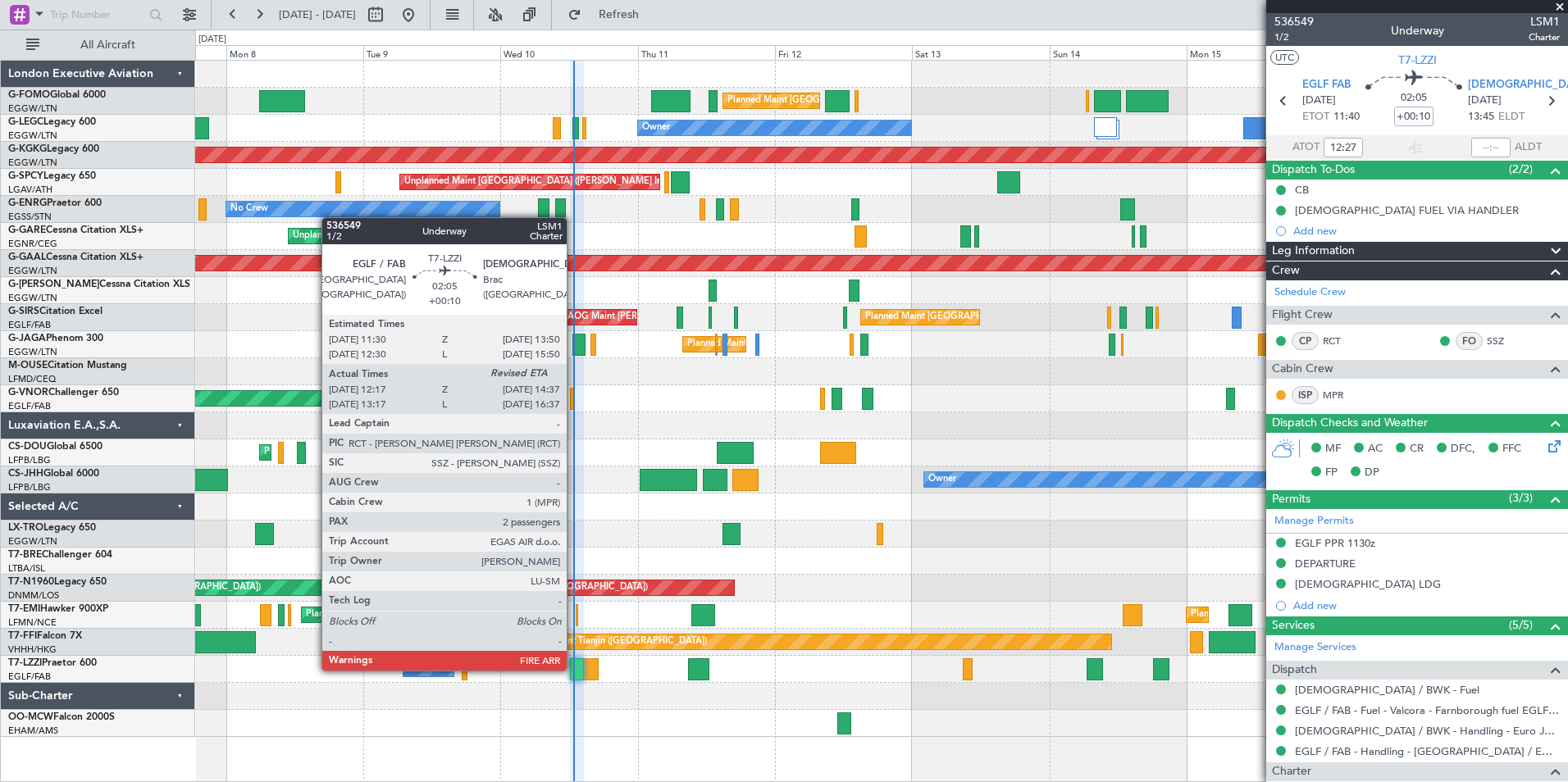
click at [576, 669] on div at bounding box center [576, 669] width 14 height 23
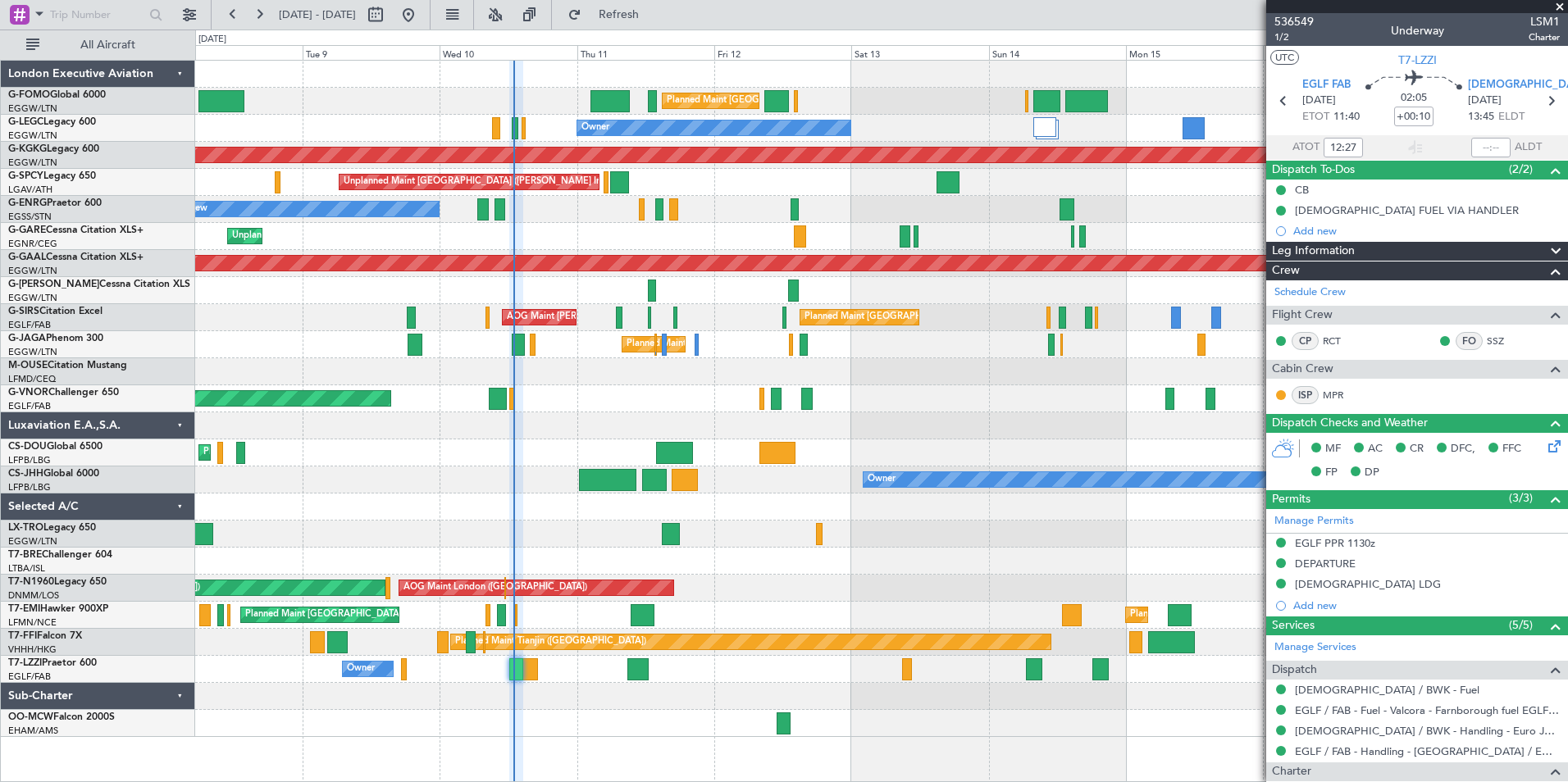
click at [583, 515] on div "Planned Maint [GEOGRAPHIC_DATA] ([GEOGRAPHIC_DATA]) Planned Maint [GEOGRAPHIC_D…" at bounding box center [881, 398] width 1372 height 676
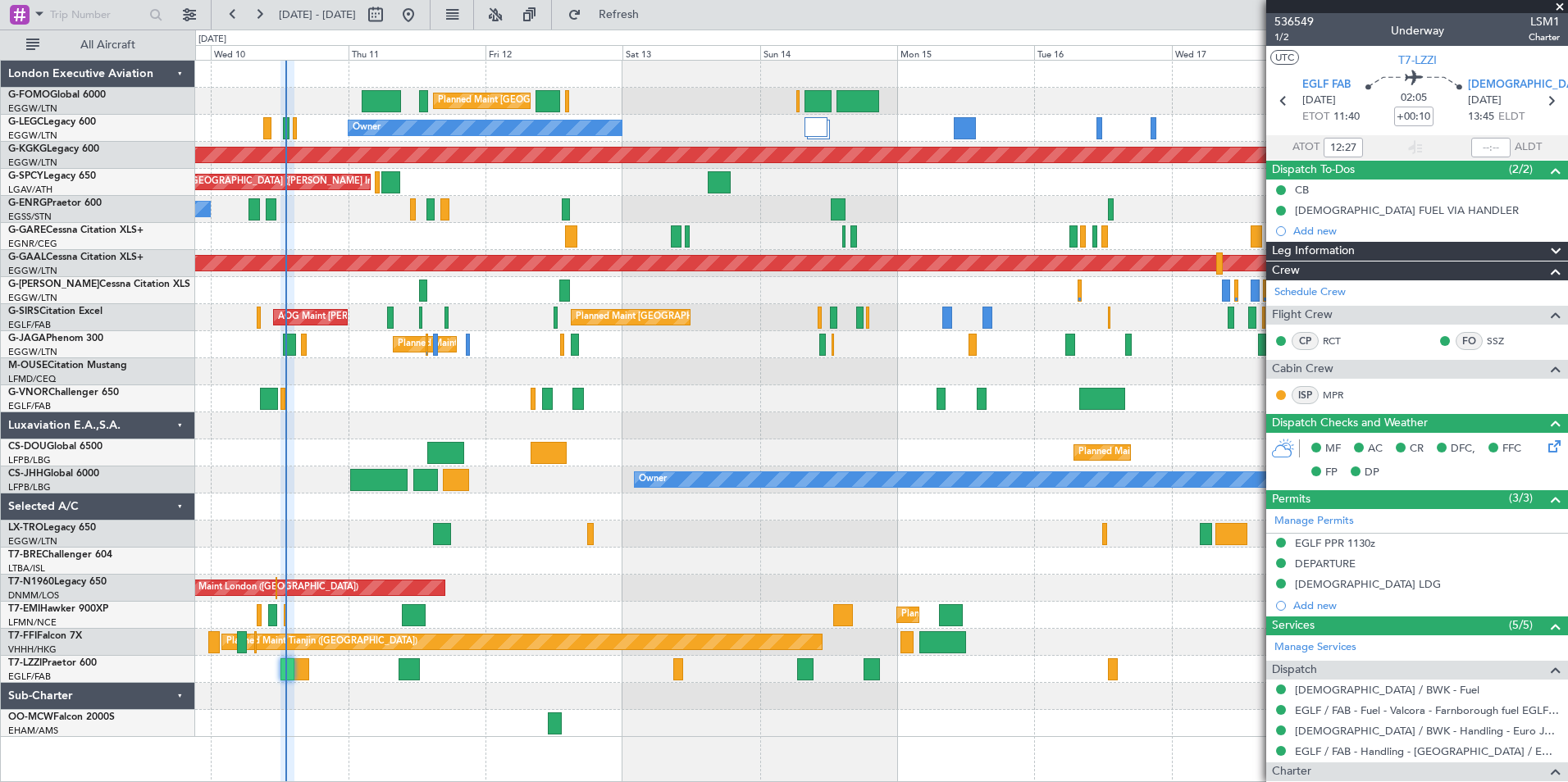
click at [361, 510] on div "Planned Maint [GEOGRAPHIC_DATA] ([GEOGRAPHIC_DATA]) Owner AOG Maint [GEOGRAPHIC…" at bounding box center [881, 398] width 1372 height 676
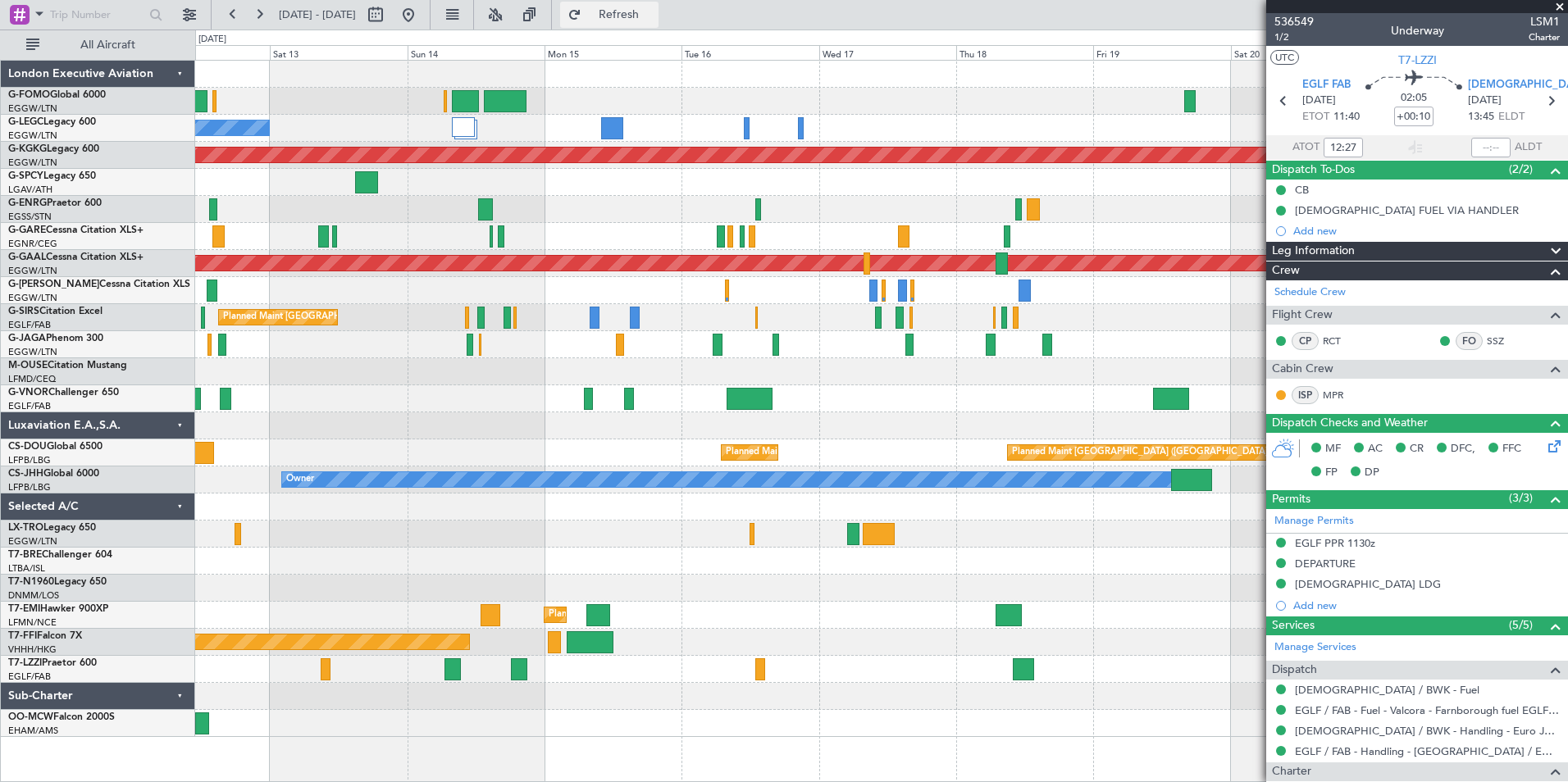
click at [654, 12] on span "Refresh" at bounding box center [619, 15] width 69 height 12
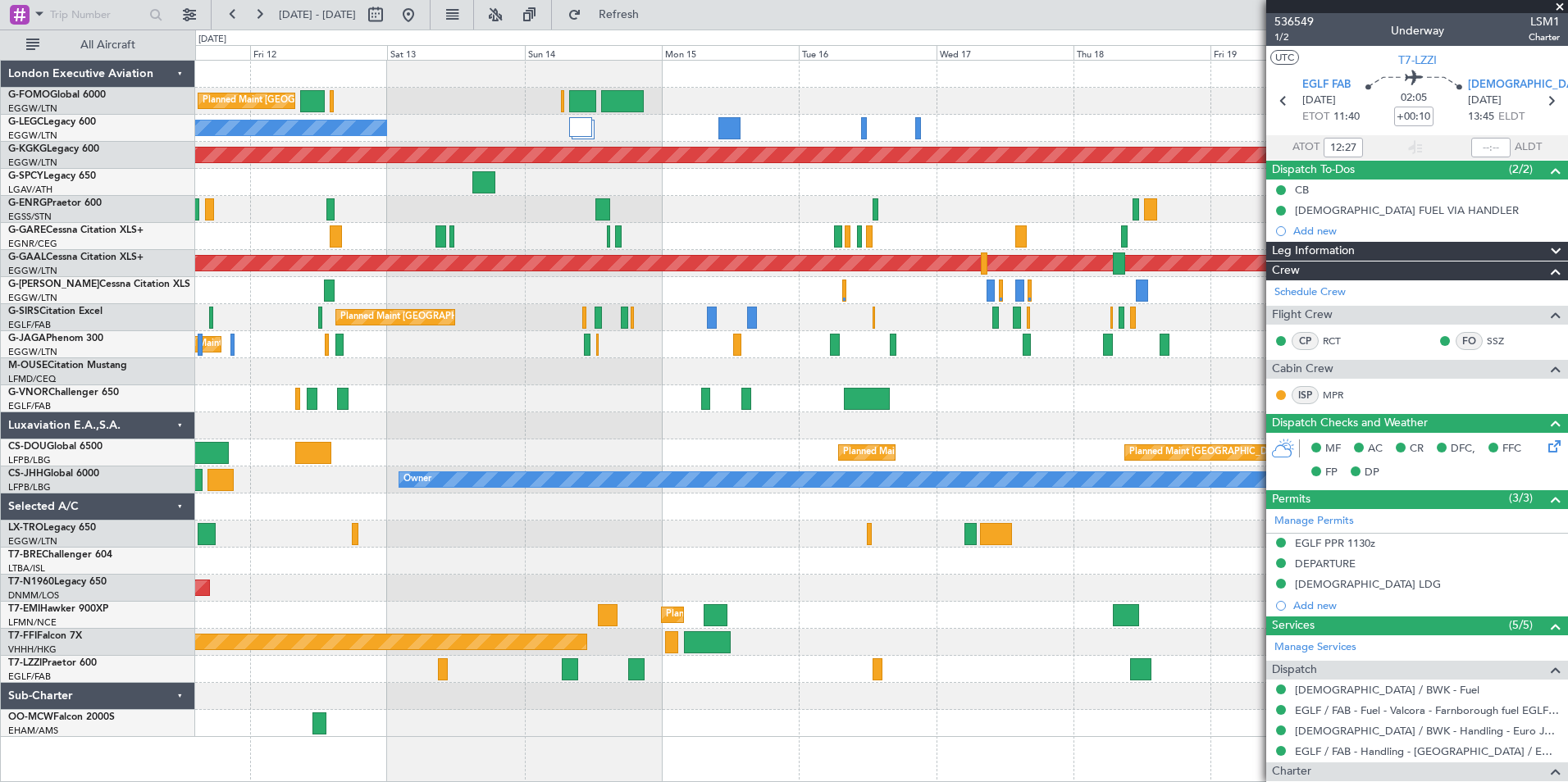
click at [909, 212] on div "Planned Maint [GEOGRAPHIC_DATA] ([GEOGRAPHIC_DATA]) Owner A/C Unavailable [GEOG…" at bounding box center [881, 398] width 1372 height 676
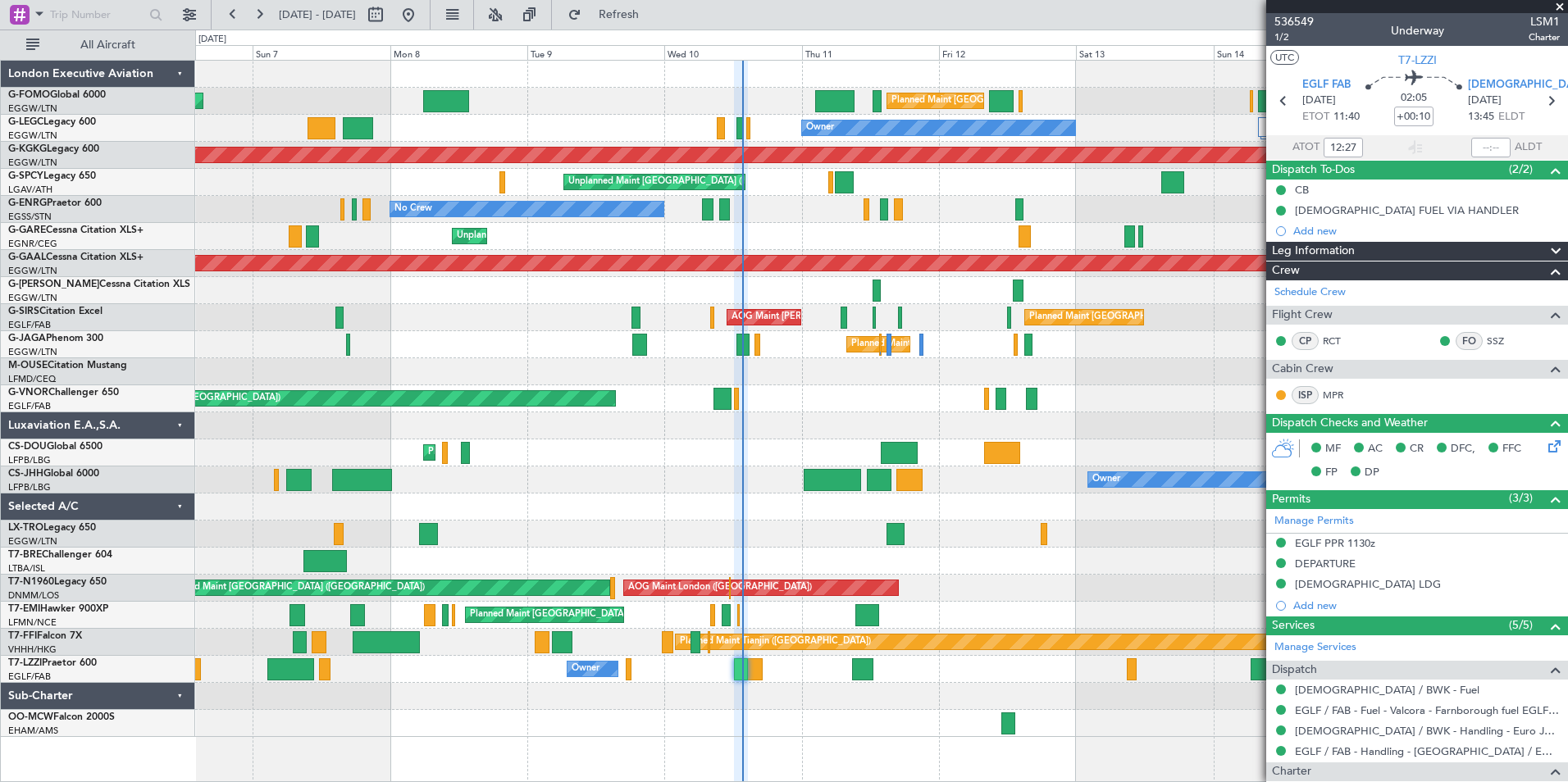
click at [805, 356] on div "Planned Maint [GEOGRAPHIC_DATA] ([GEOGRAPHIC_DATA]) Planned Maint [GEOGRAPHIC_D…" at bounding box center [881, 398] width 1372 height 676
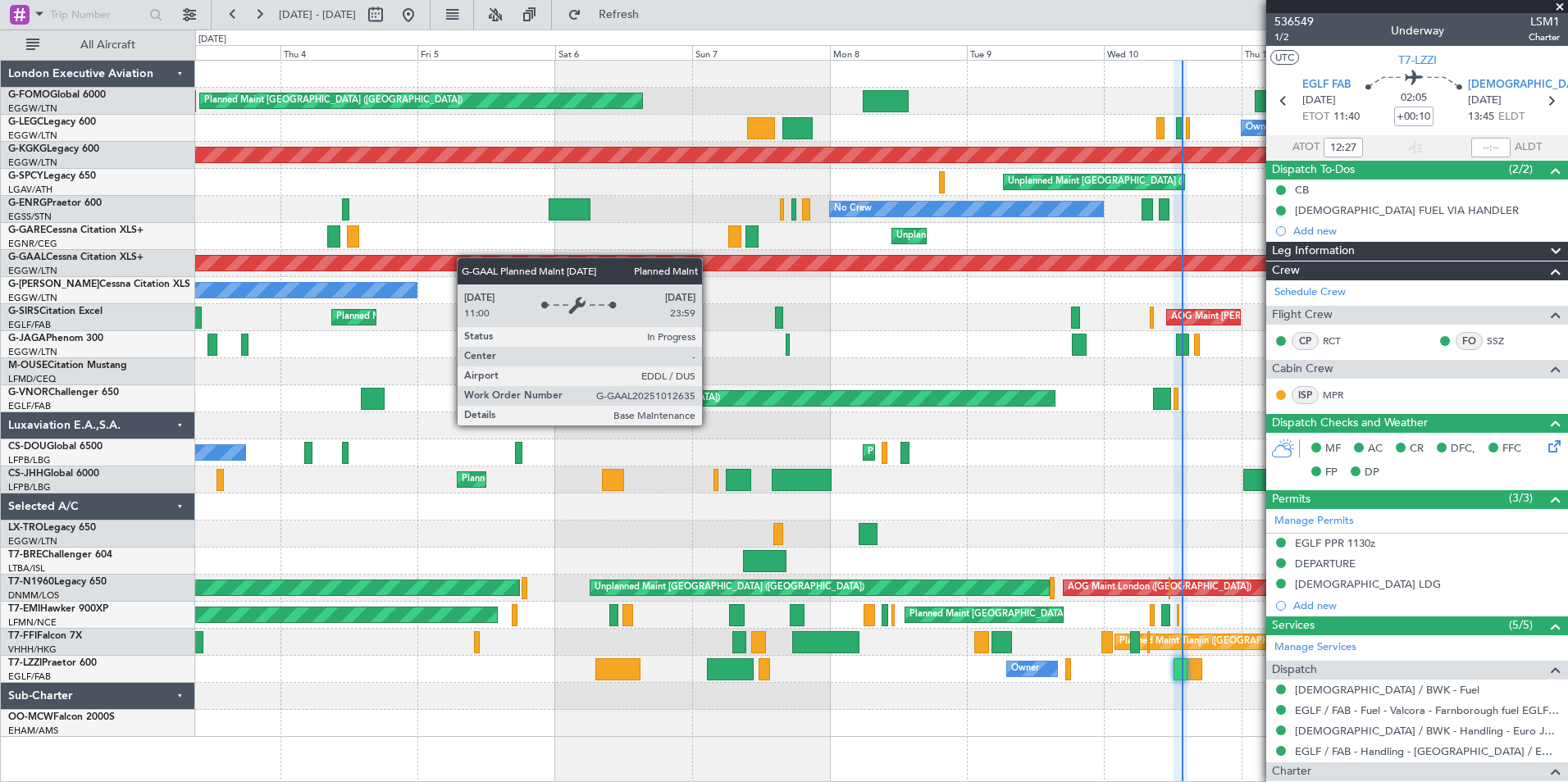
click at [662, 266] on div "Planned Maint [GEOGRAPHIC_DATA] ([GEOGRAPHIC_DATA]) Planned Maint [GEOGRAPHIC_D…" at bounding box center [881, 398] width 1372 height 676
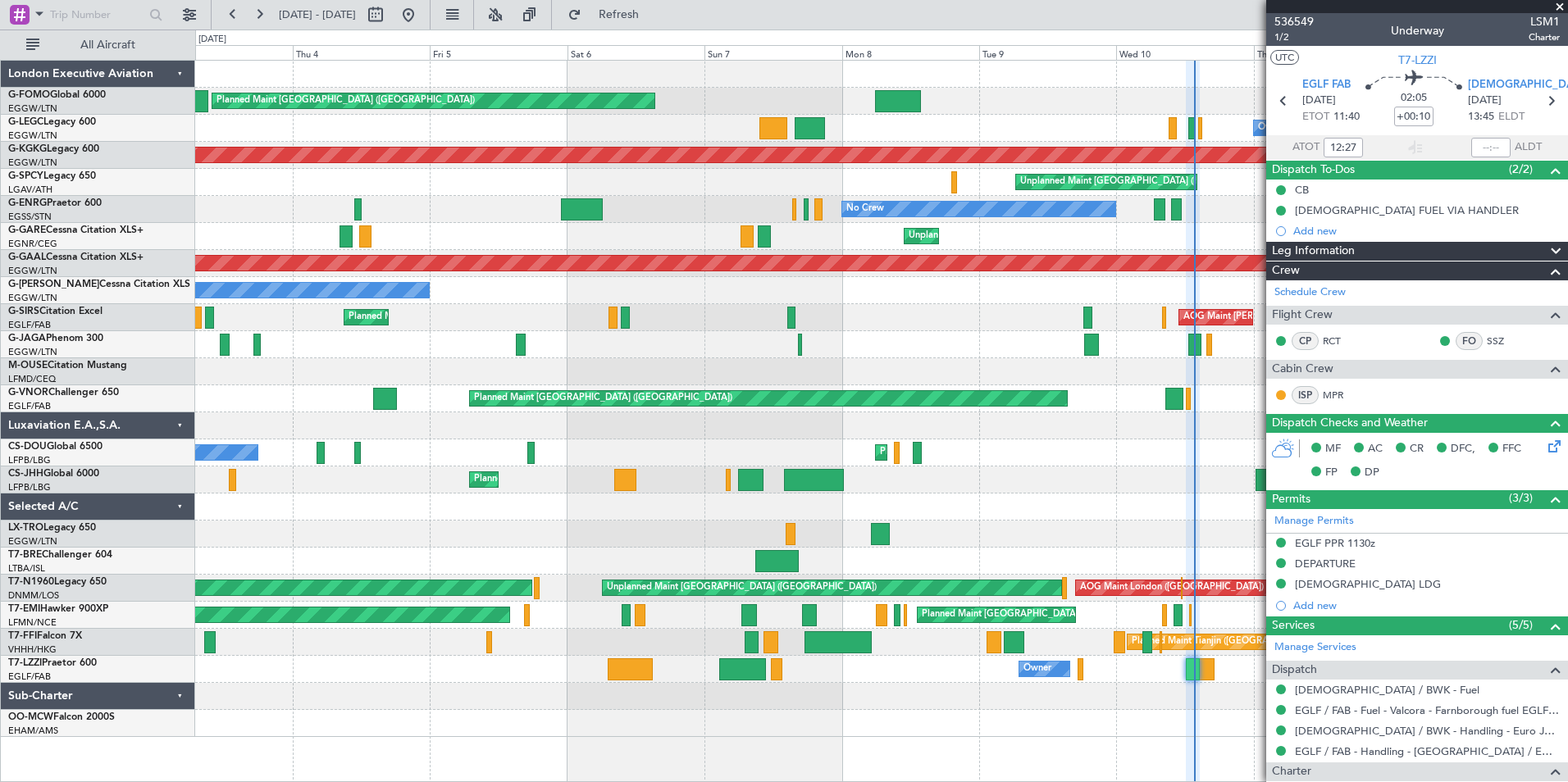
click at [907, 266] on div "Planned Maint [GEOGRAPHIC_DATA] ([GEOGRAPHIC_DATA]) Planned Maint [GEOGRAPHIC_D…" at bounding box center [881, 398] width 1372 height 676
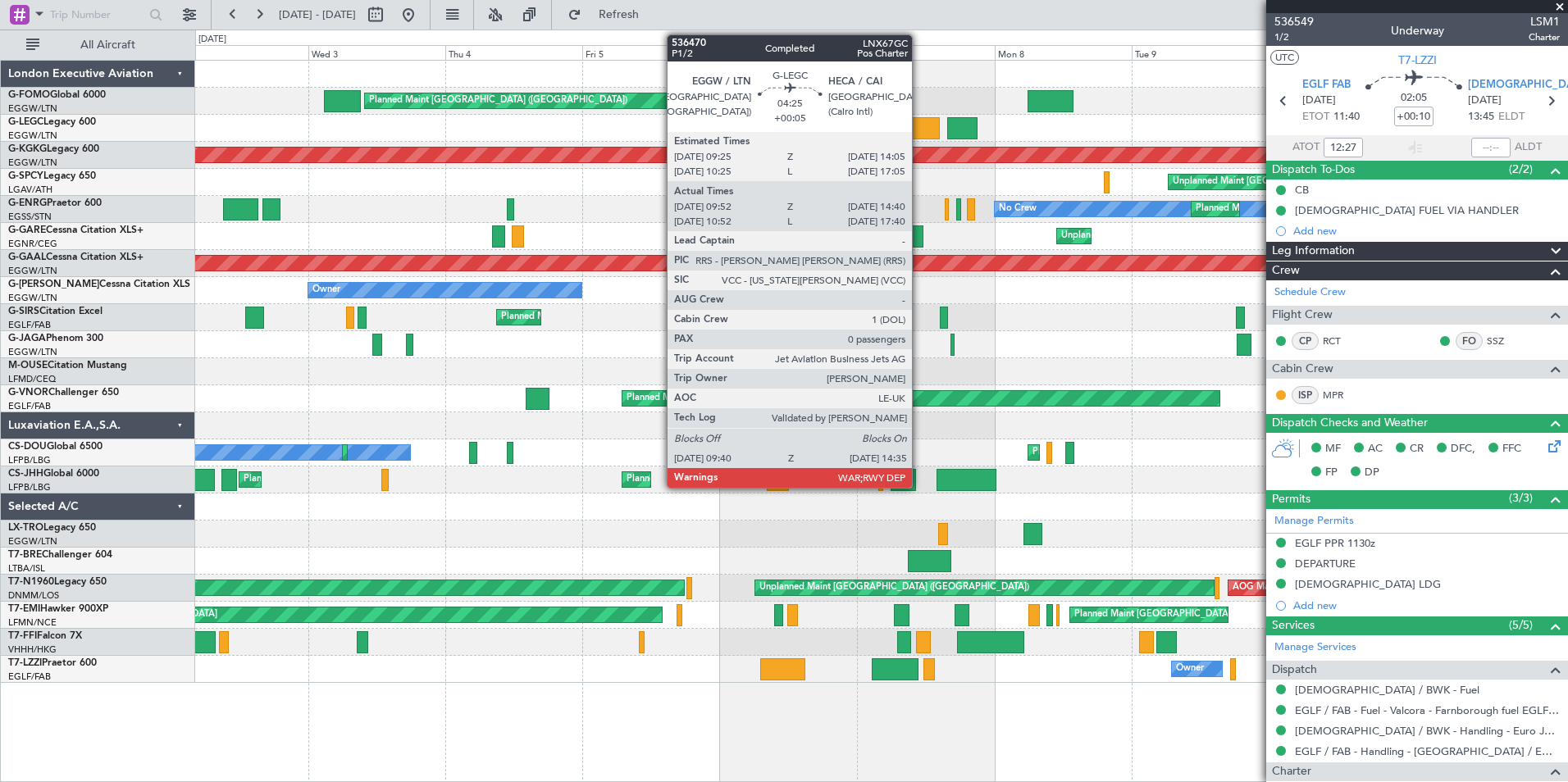
click at [919, 120] on div at bounding box center [926, 128] width 28 height 23
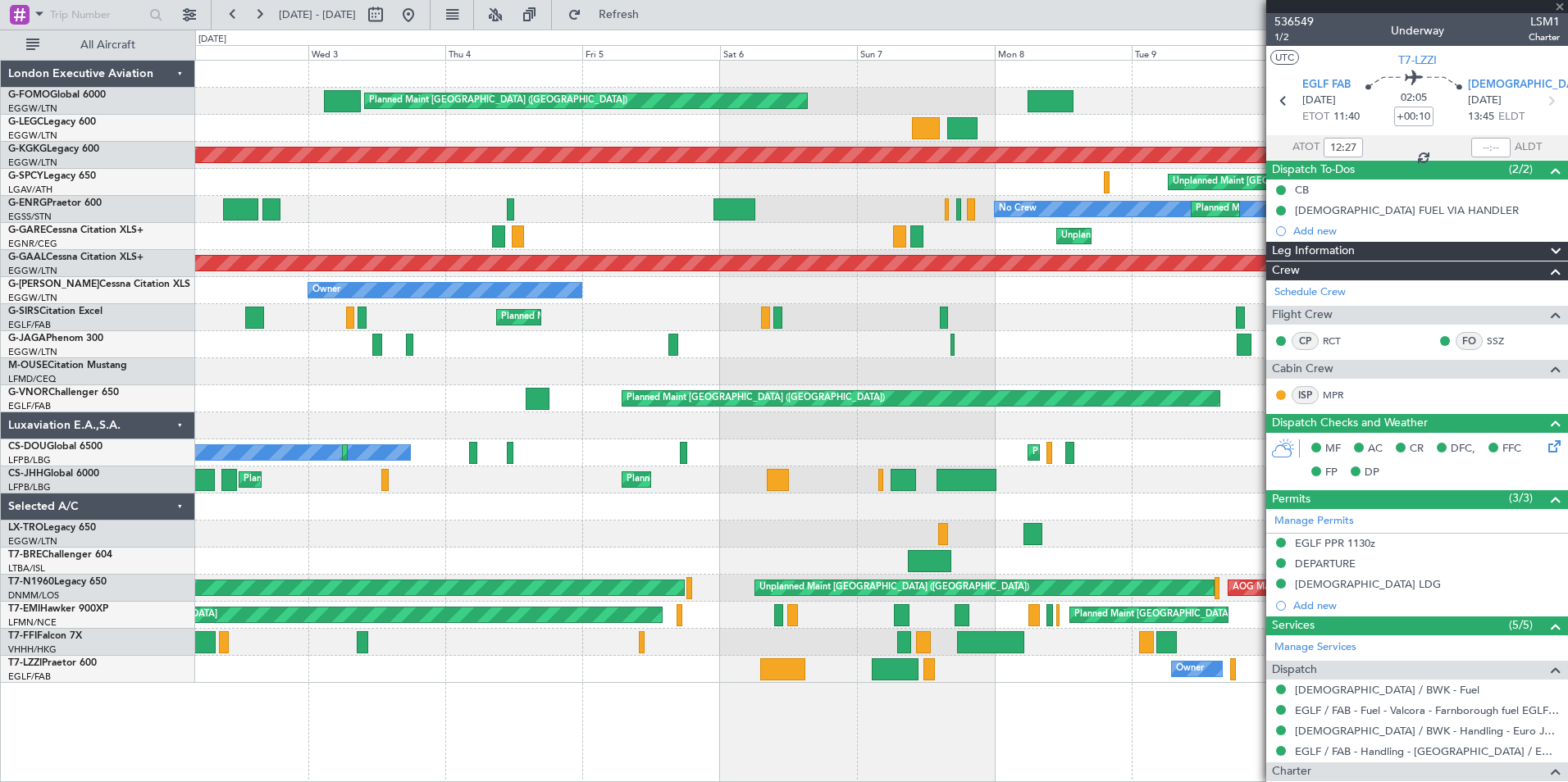
type input "+00:05"
type input "09:52"
type input "14:25"
type input "0"
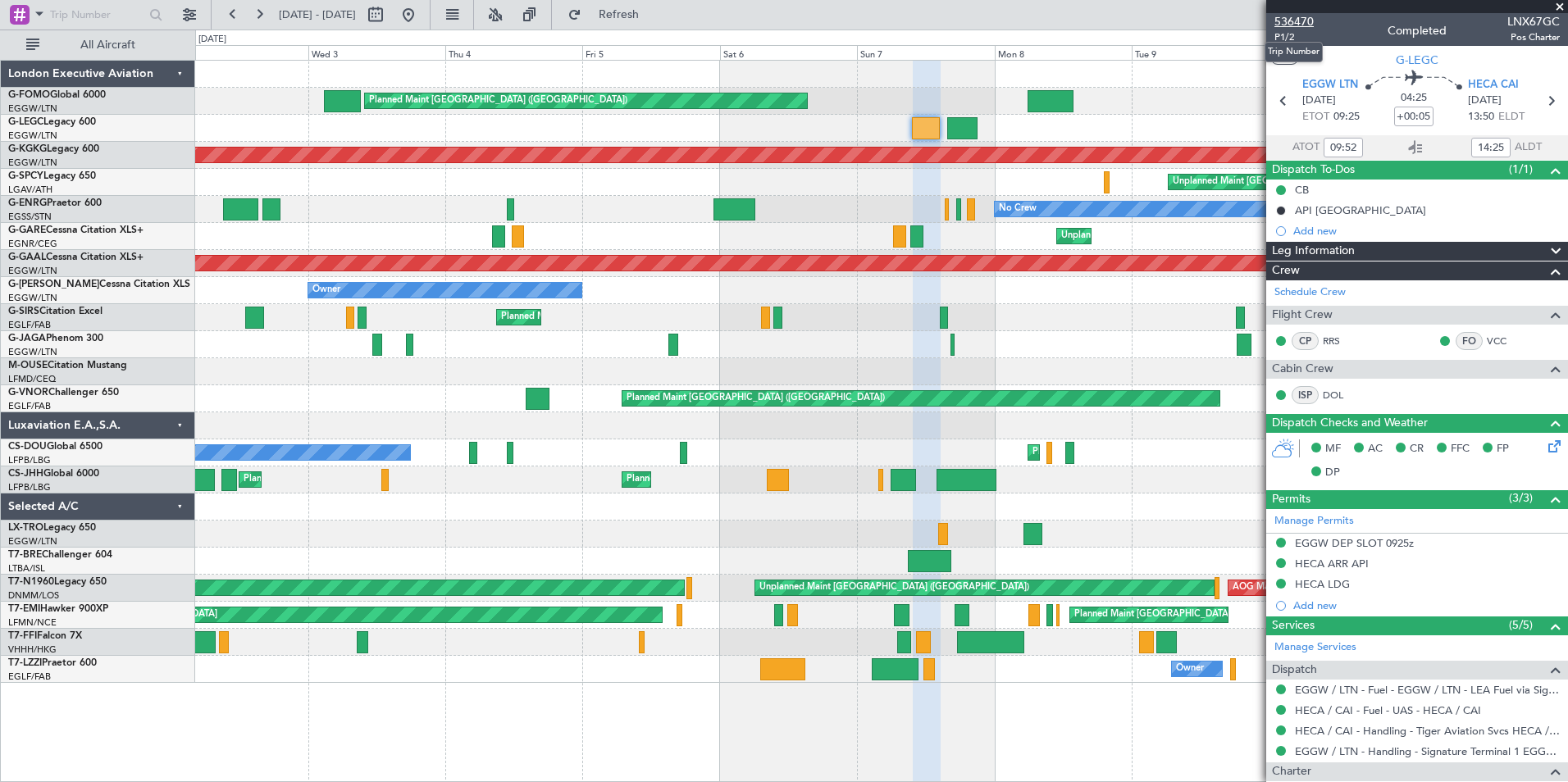
click at [1280, 22] on span "536470" at bounding box center [1294, 22] width 39 height 18
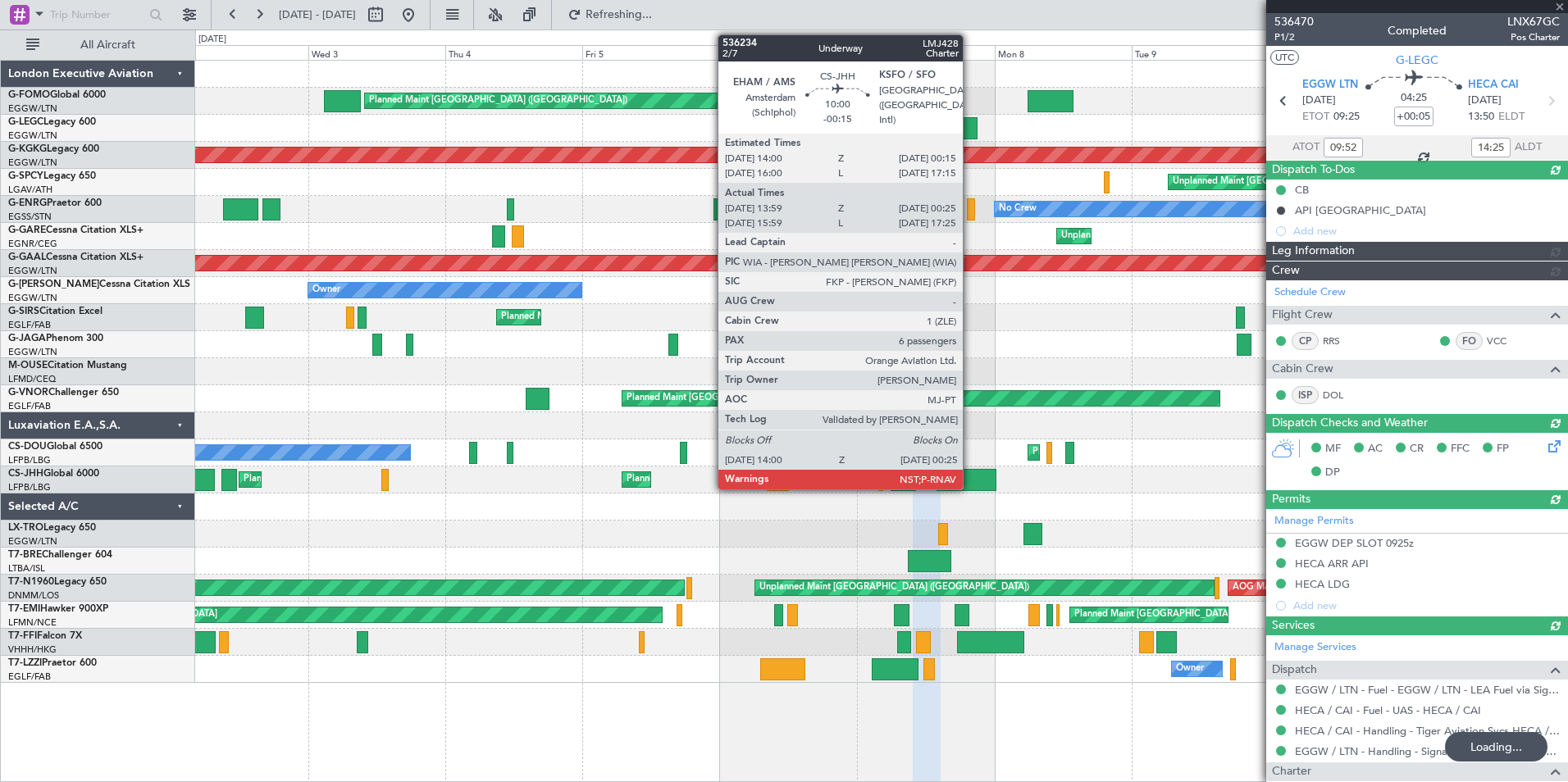
click at [970, 478] on div at bounding box center [966, 480] width 60 height 23
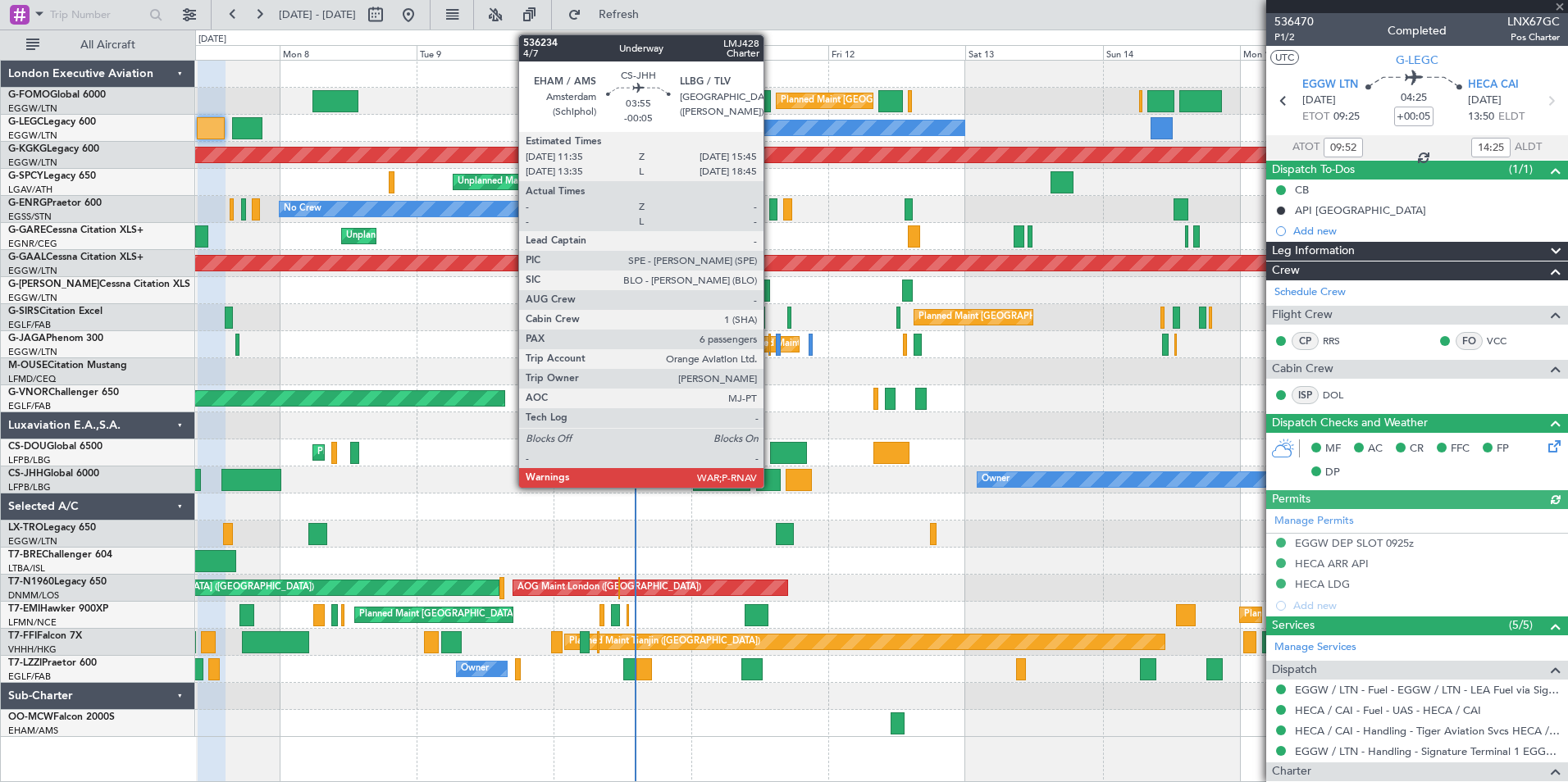
type input "-00:15"
type input "14:09"
type input "00:20"
type input "6"
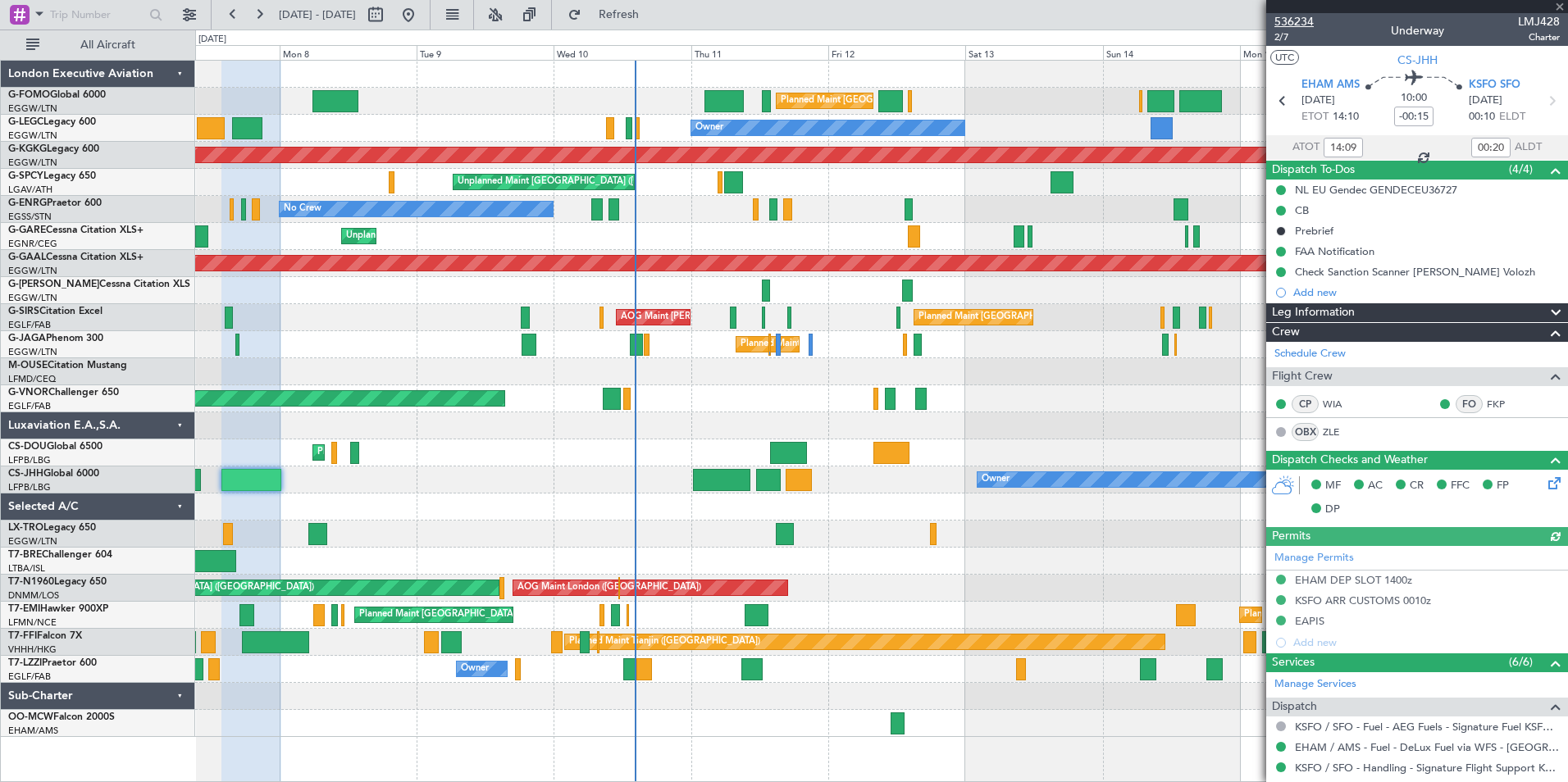
click at [1294, 21] on span "536234" at bounding box center [1294, 22] width 39 height 18
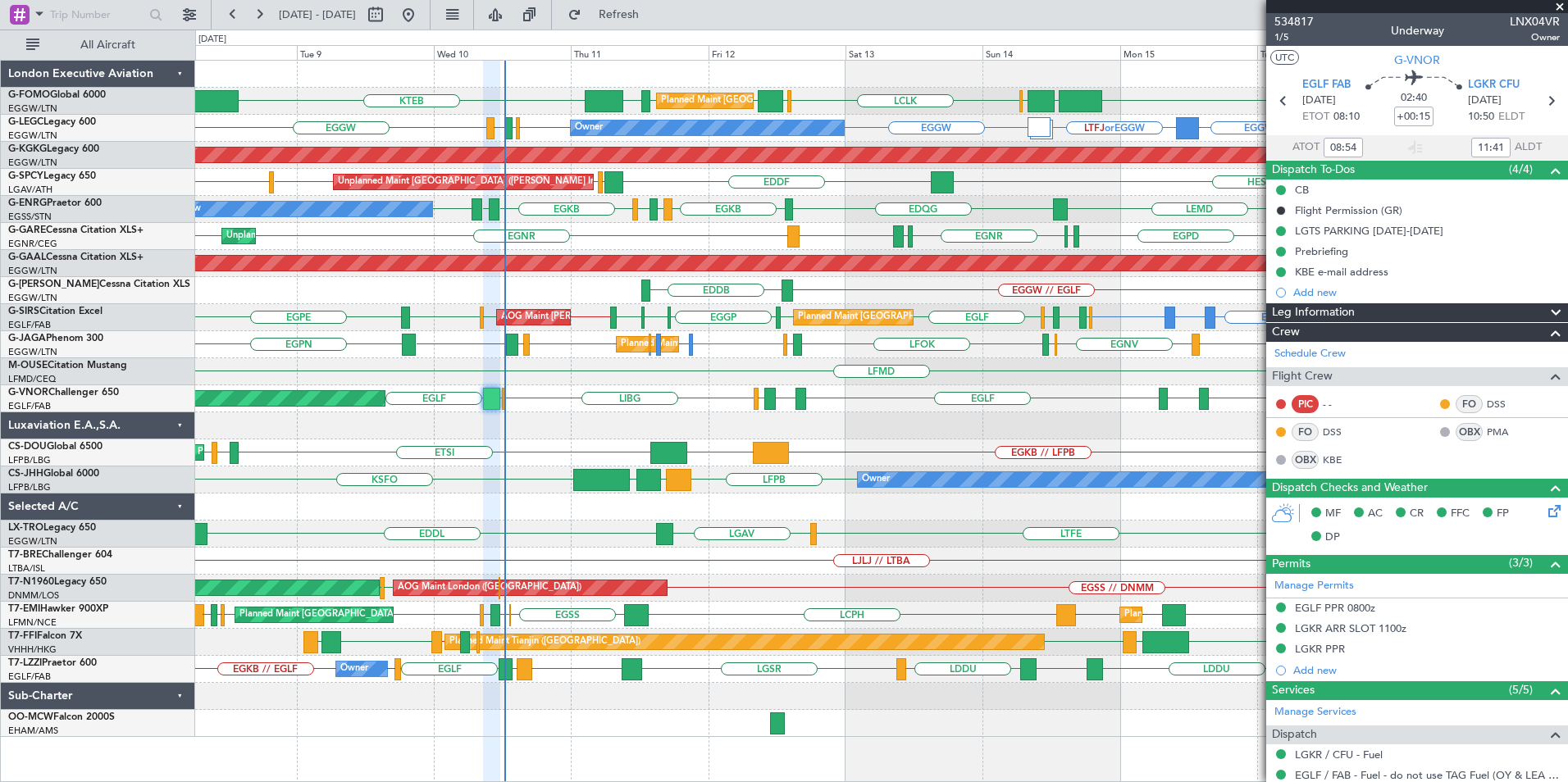
click at [547, 524] on div "LLBG LGAV LTFE LGAV EGGW // EVRA EDDL" at bounding box center [881, 534] width 1372 height 27
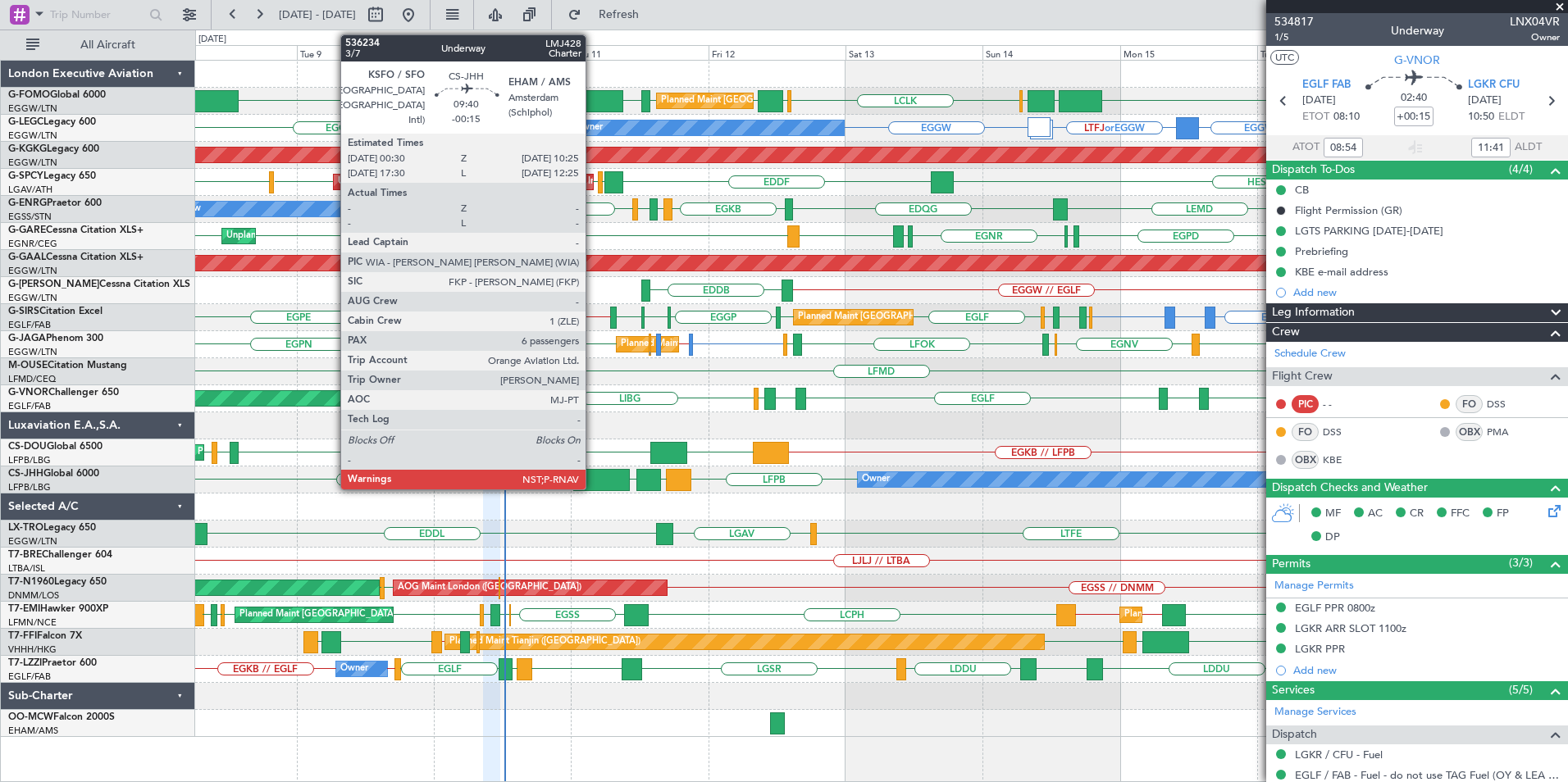
click at [593, 477] on div at bounding box center [602, 480] width 58 height 23
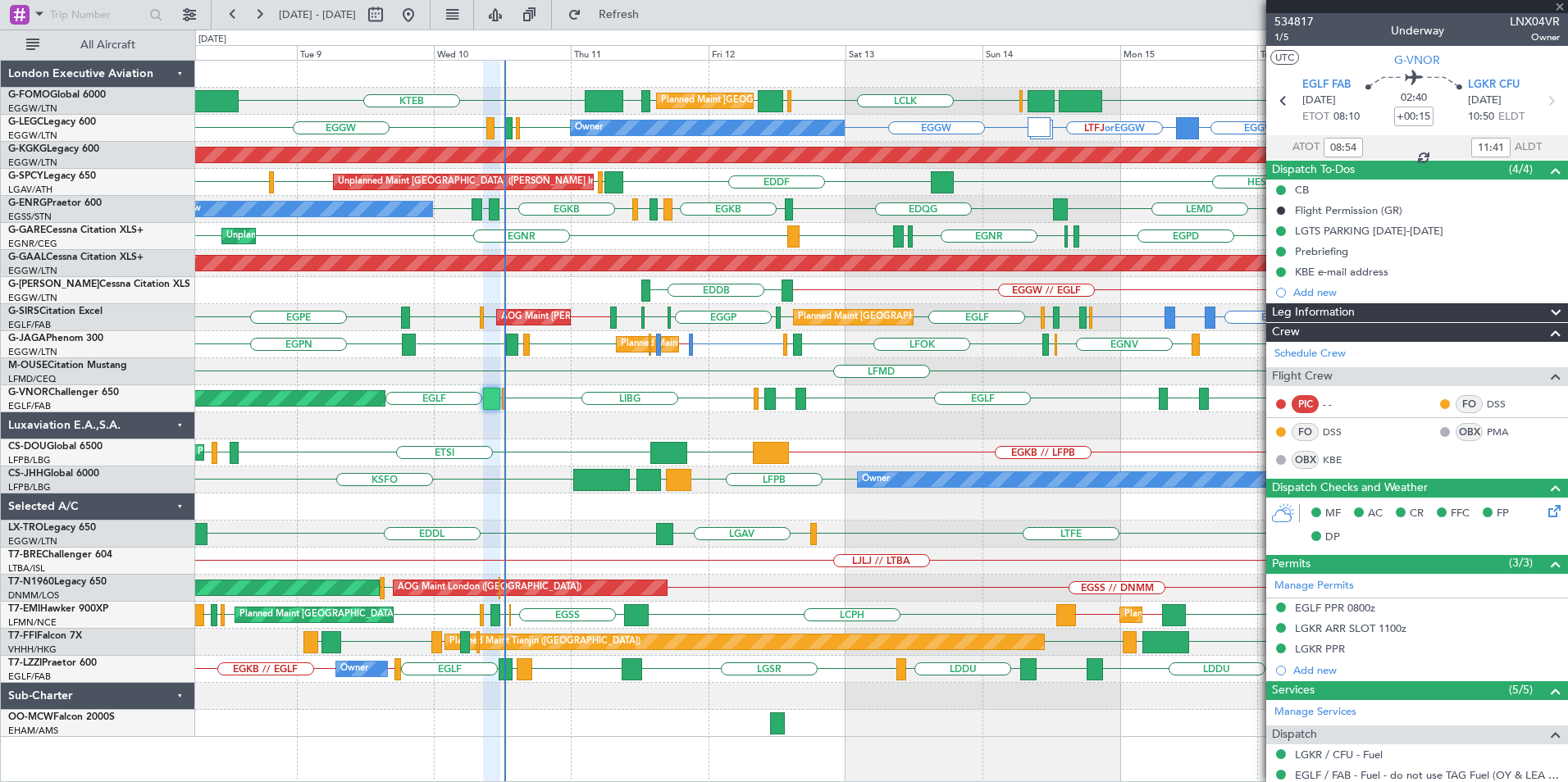
type input "-00:15"
type input "6"
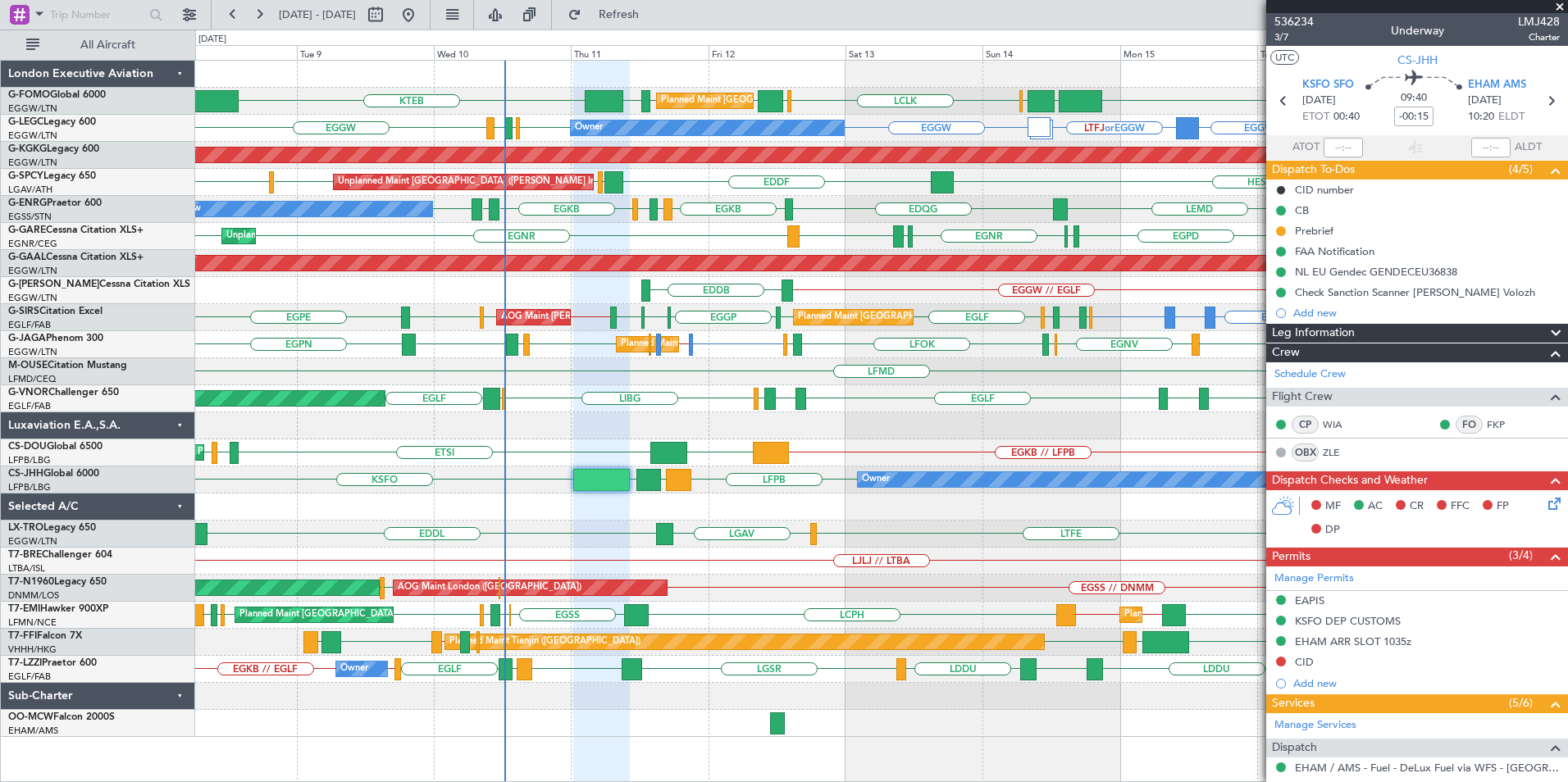
click at [1004, 531] on fb-app "08 Sep 2025 - 18 Sep 2025 Refresh Quick Links All Aircraft KTEB EGGW OLBA LCLK …" at bounding box center [784, 397] width 1568 height 770
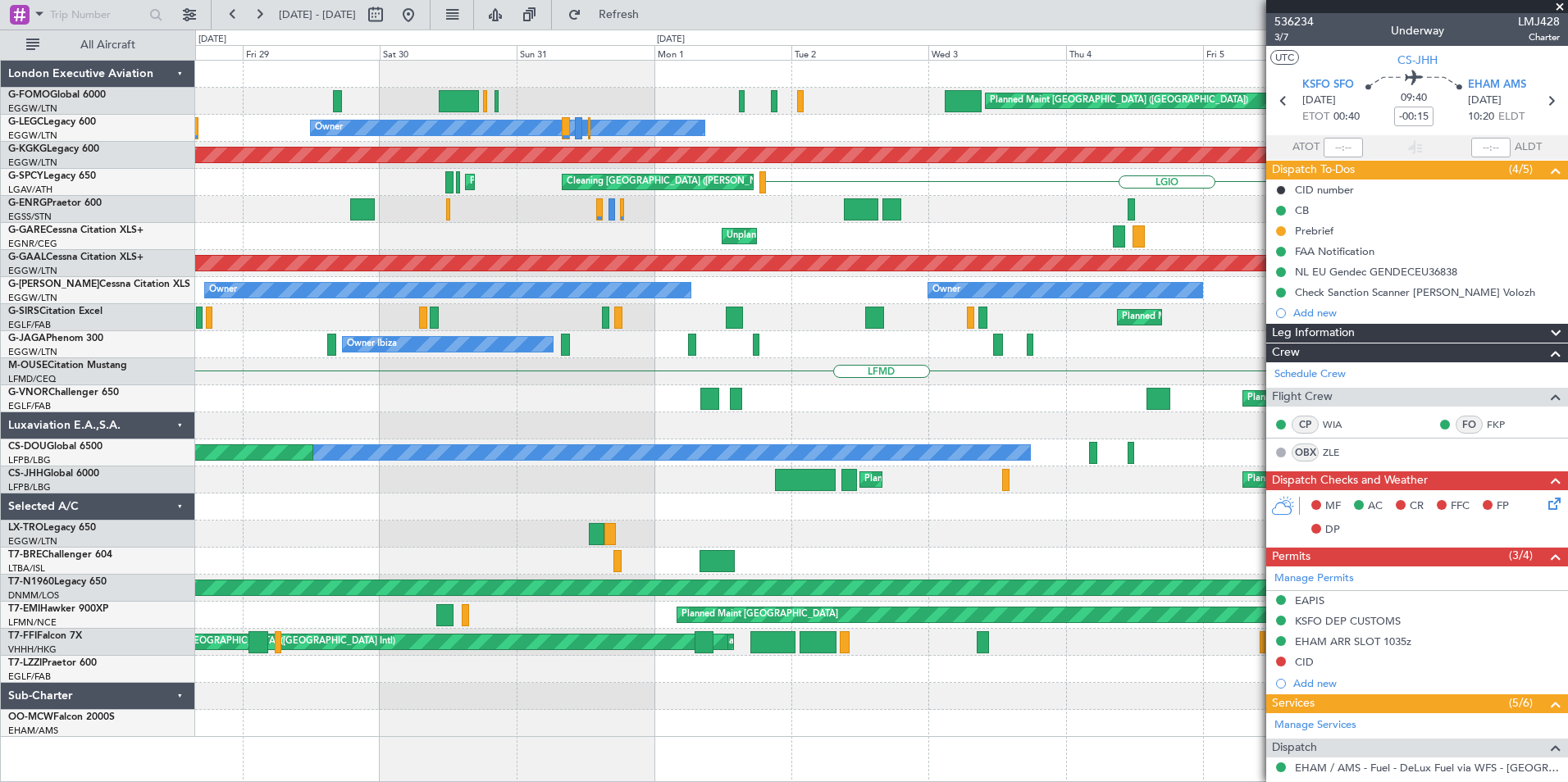
click at [839, 537] on div "Planned Maint London (Luton) KTEB Owner EGGW AOG Maint Istanbul (Ataturk) LGIO …" at bounding box center [881, 398] width 1372 height 676
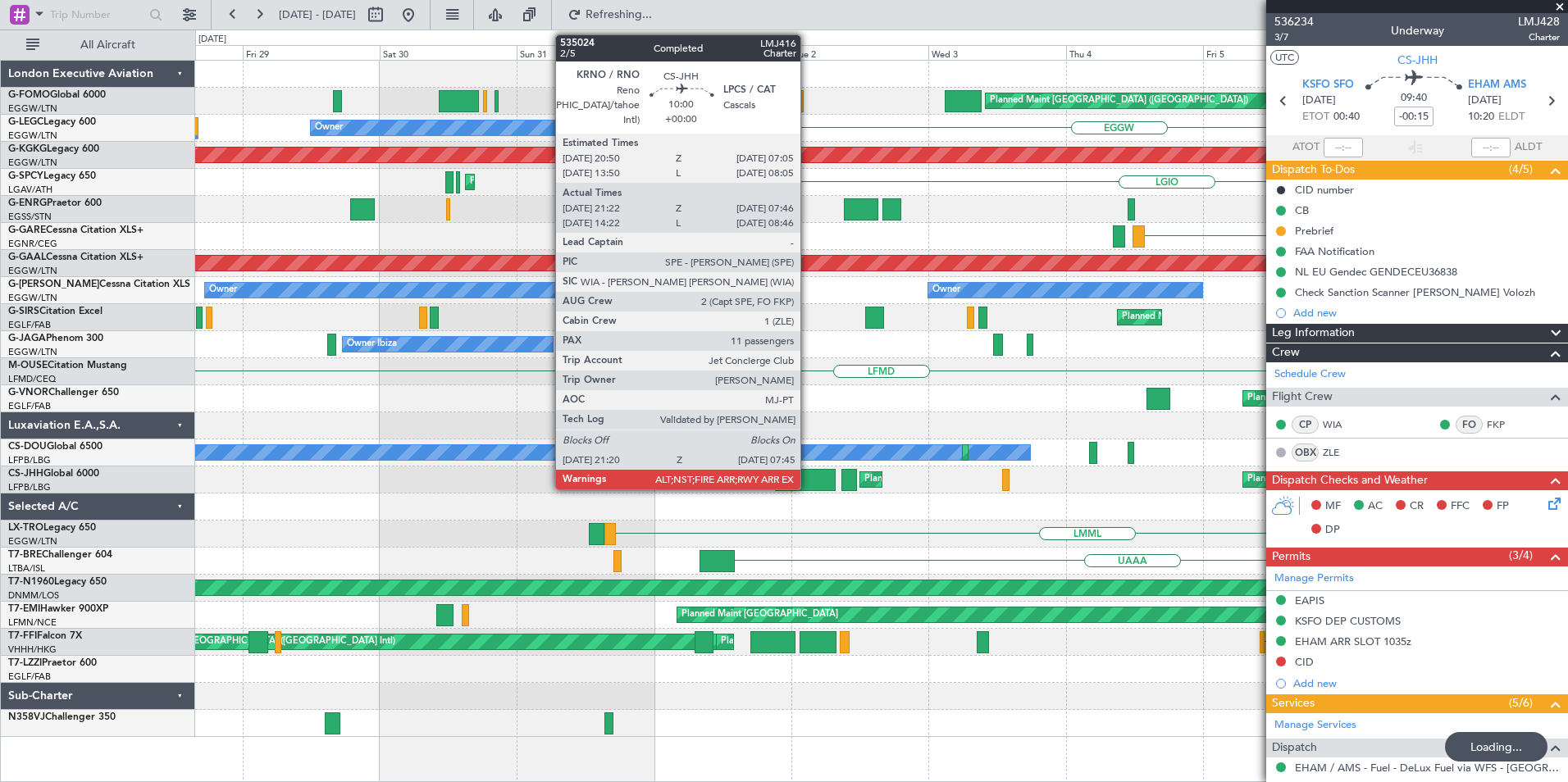
click at [807, 488] on div at bounding box center [805, 480] width 60 height 23
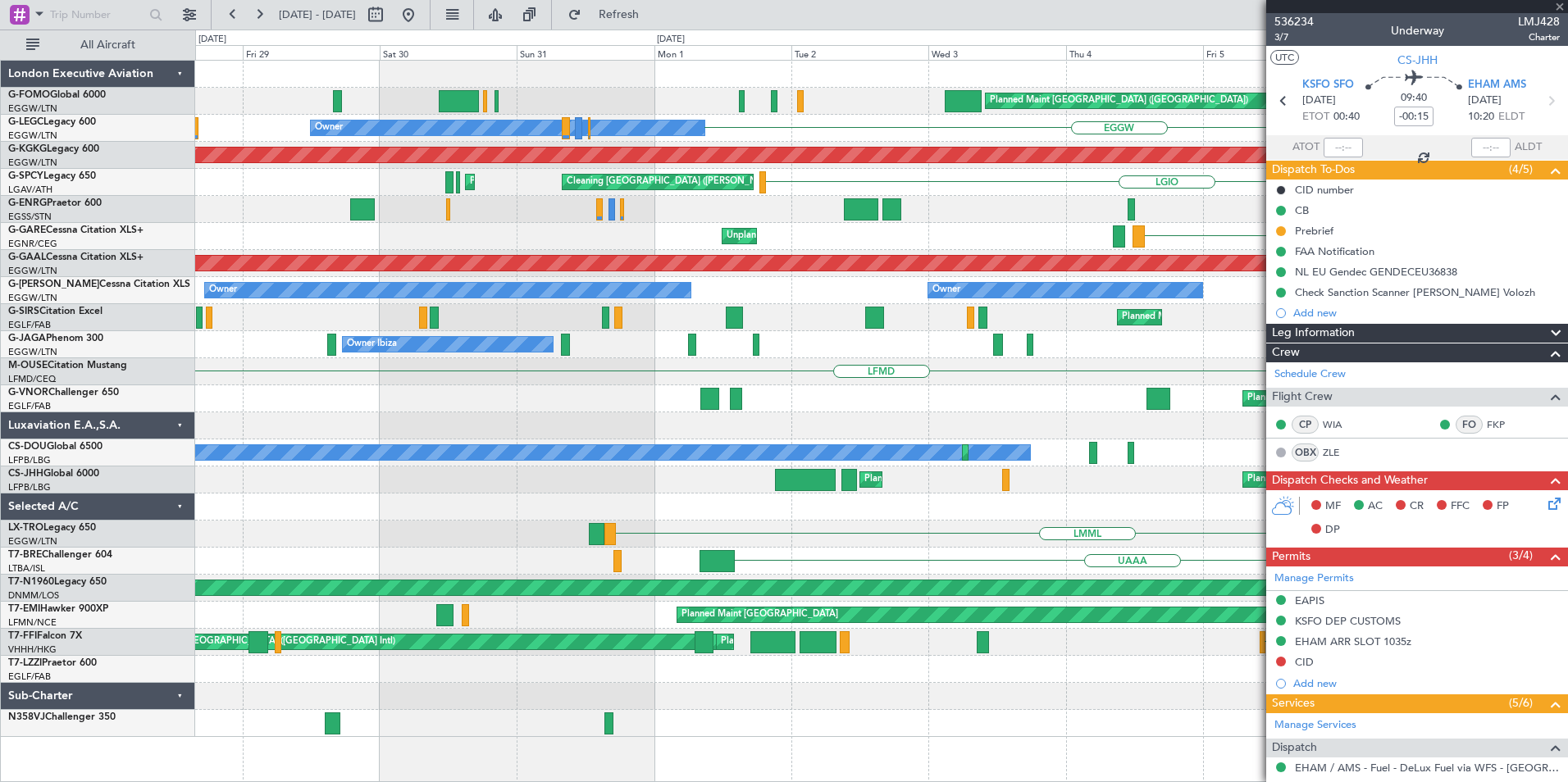
type input "21:32"
type input "07:41"
type input "11"
